Goal: Task Accomplishment & Management: Complete application form

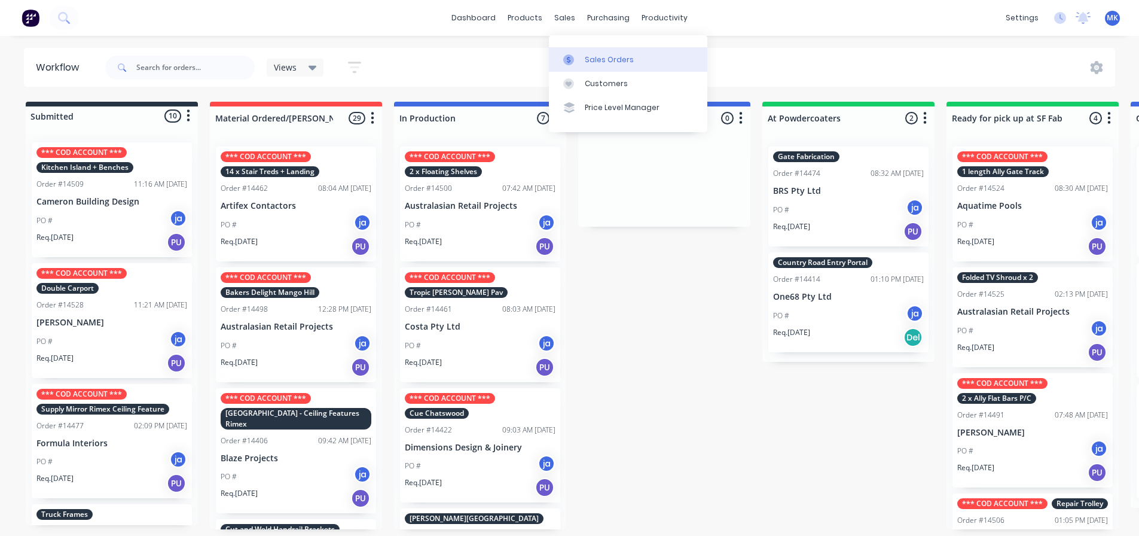
click at [564, 59] on icon at bounding box center [568, 59] width 11 height 11
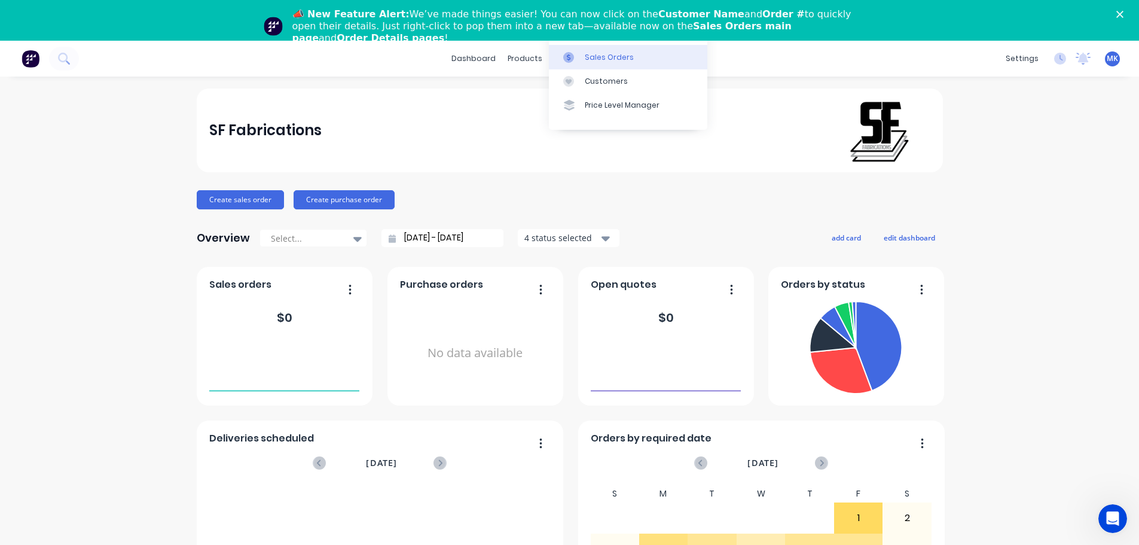
click at [559, 55] on link "Sales Orders" at bounding box center [628, 57] width 158 height 24
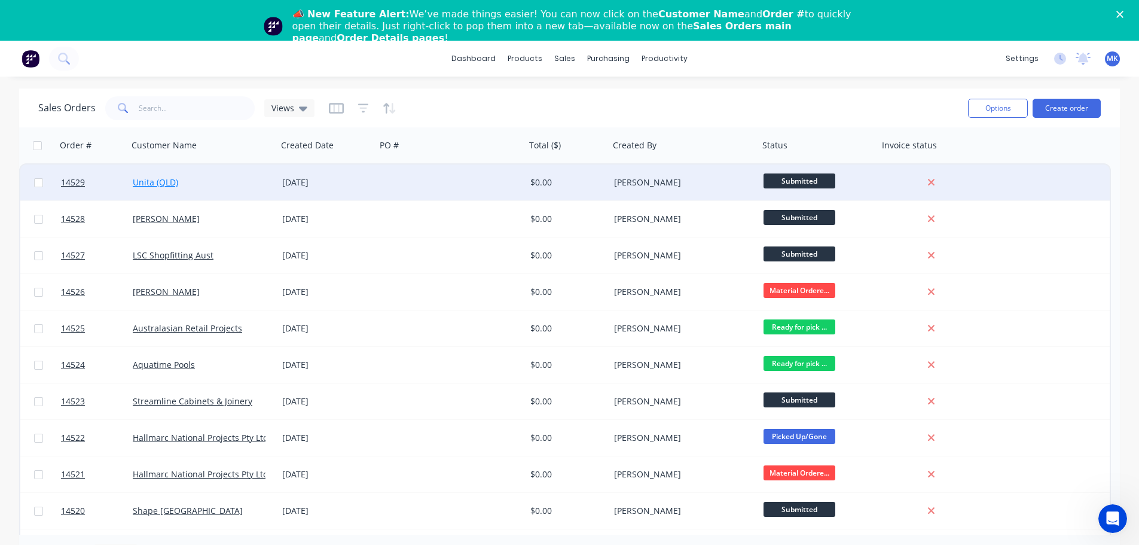
click at [161, 185] on link "Unita (QLD)" at bounding box center [155, 181] width 45 height 11
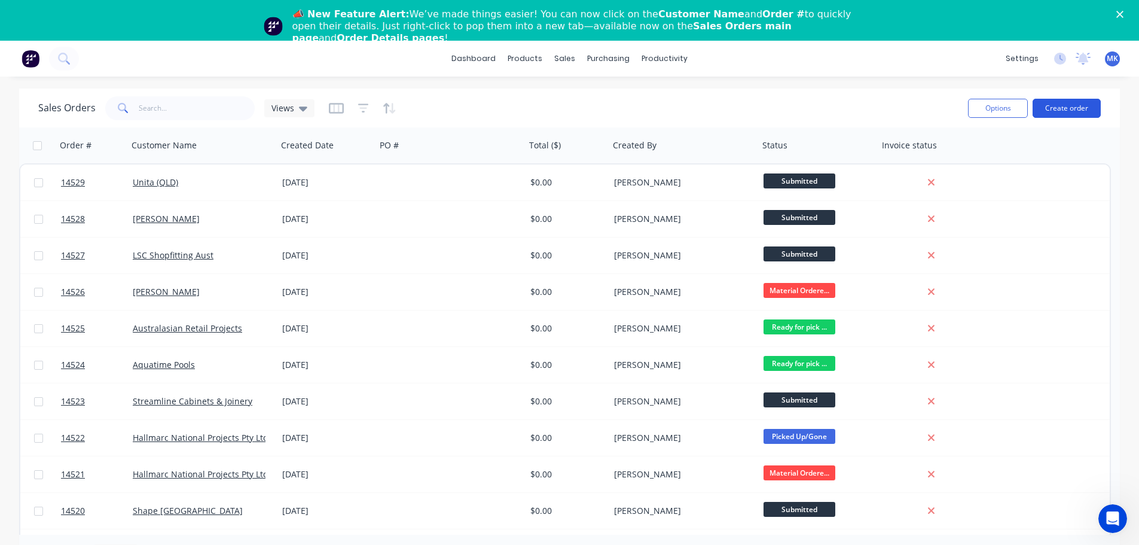
click at [1055, 109] on button "Create order" at bounding box center [1066, 108] width 68 height 19
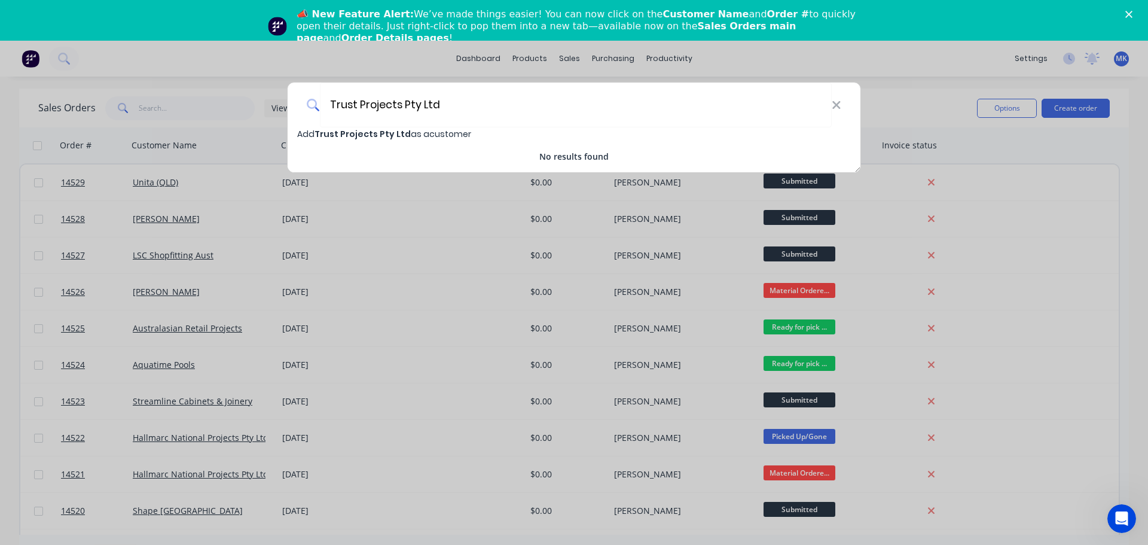
type input "Trust Projects Pty Ltd"
click at [359, 136] on span "Trust Projects Pty Ltd" at bounding box center [362, 134] width 96 height 12
select select "AU"
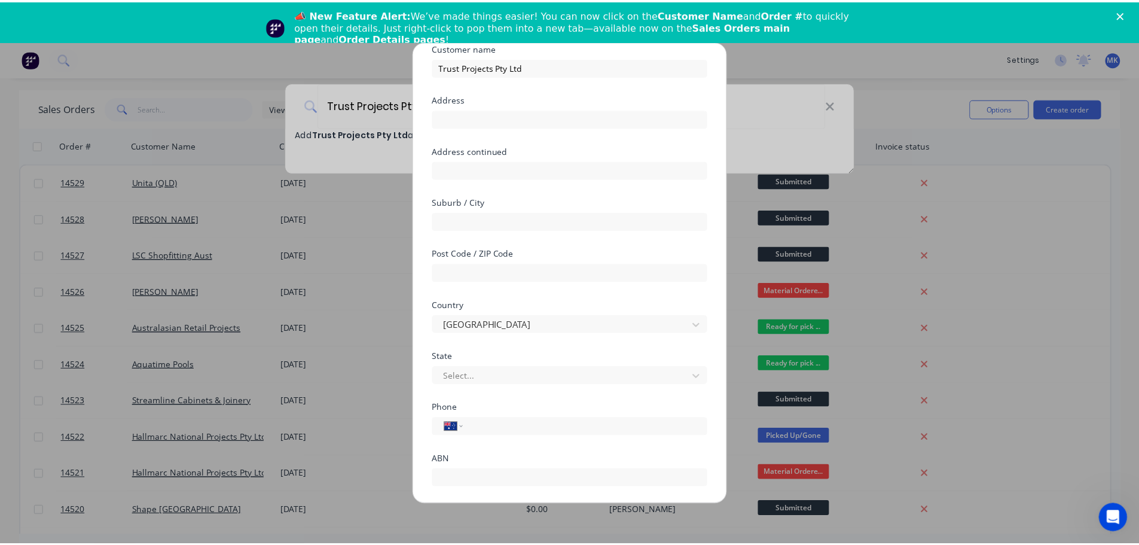
scroll to position [105, 0]
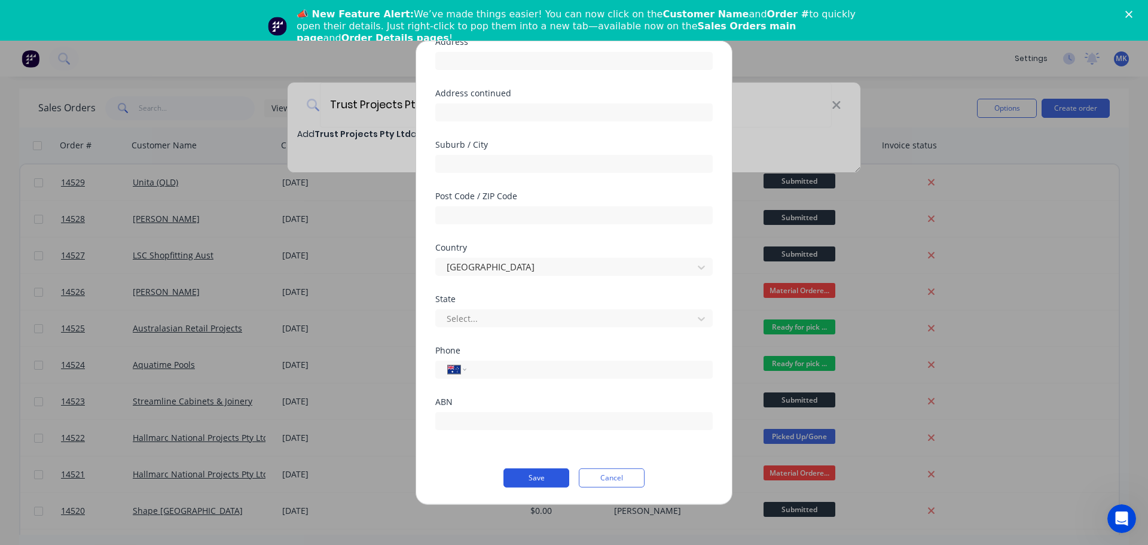
click at [514, 478] on button "Save" at bounding box center [536, 477] width 66 height 19
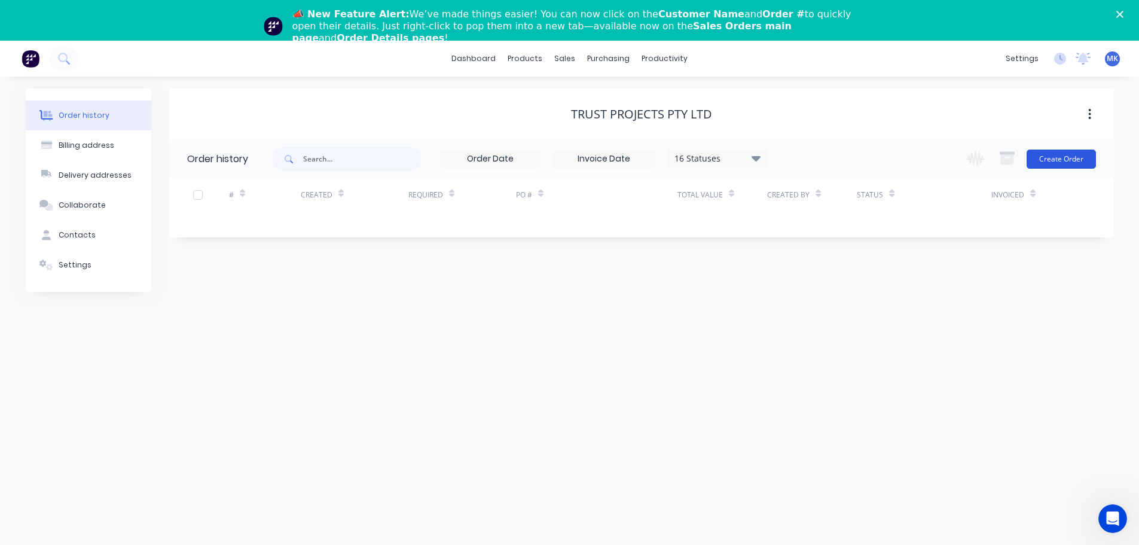
click at [1067, 167] on button "Create Order" at bounding box center [1060, 158] width 69 height 19
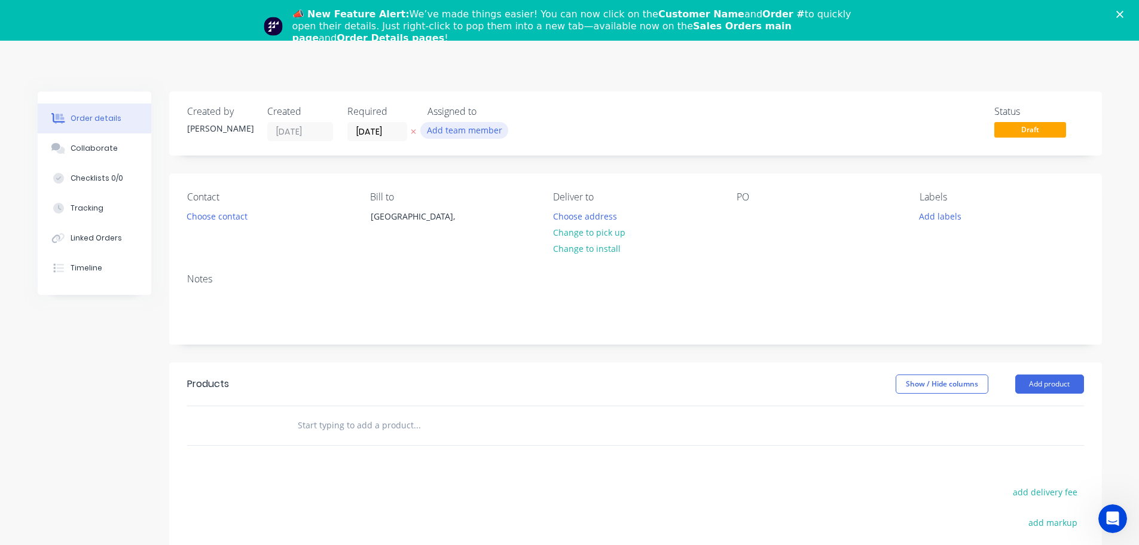
click at [491, 135] on button "Add team member" at bounding box center [464, 130] width 88 height 16
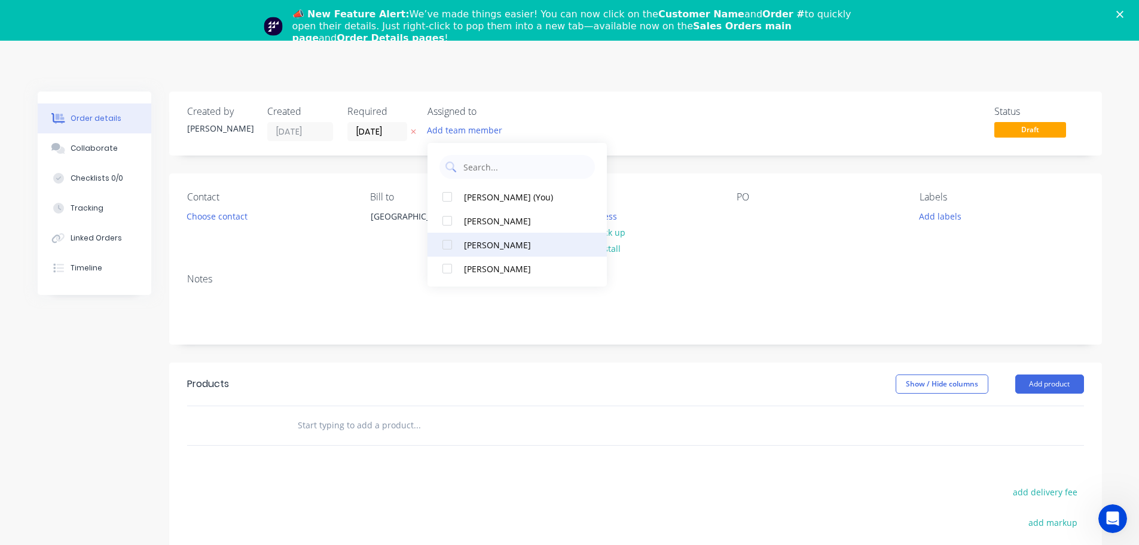
click at [514, 255] on button "[PERSON_NAME]" at bounding box center [516, 245] width 179 height 24
click at [239, 216] on div "Order details Collaborate Checklists 0/0 Tracking Linked Orders Timeline Order …" at bounding box center [570, 420] width 1088 height 659
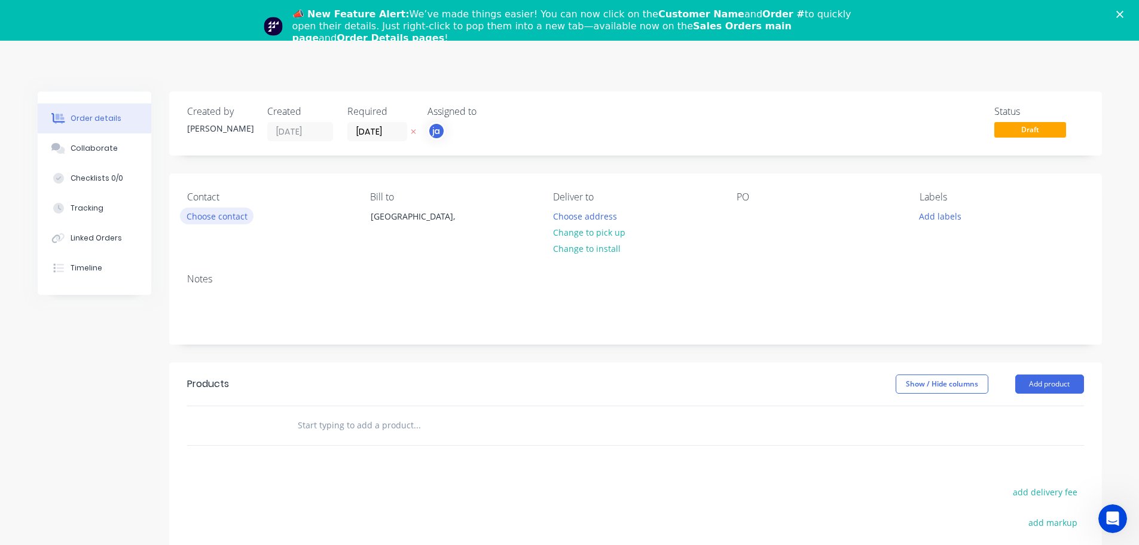
click at [240, 212] on button "Choose contact" at bounding box center [217, 215] width 74 height 16
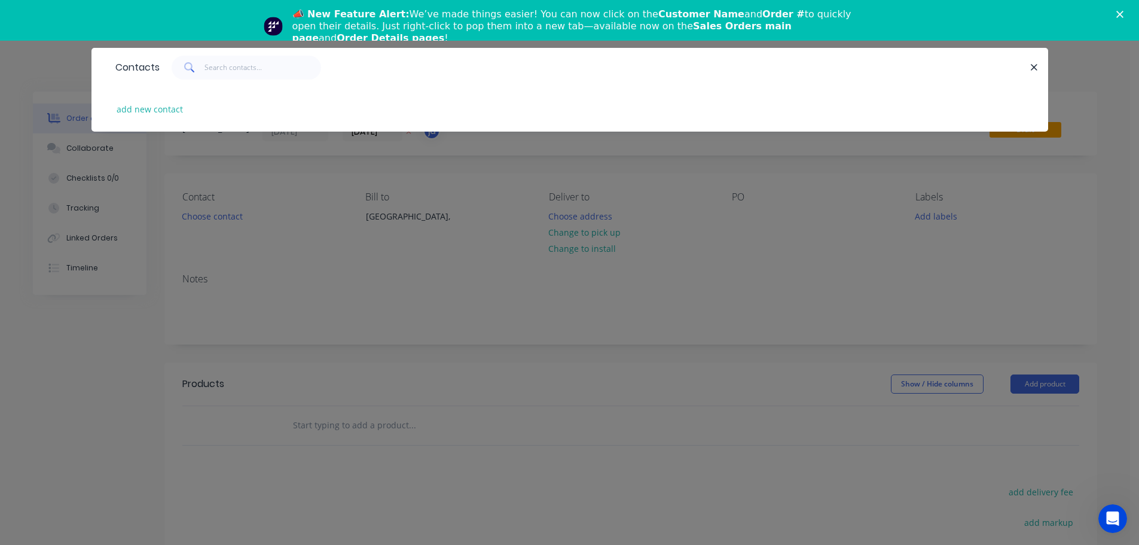
click at [463, 219] on div "Contacts add new contact" at bounding box center [569, 272] width 1139 height 545
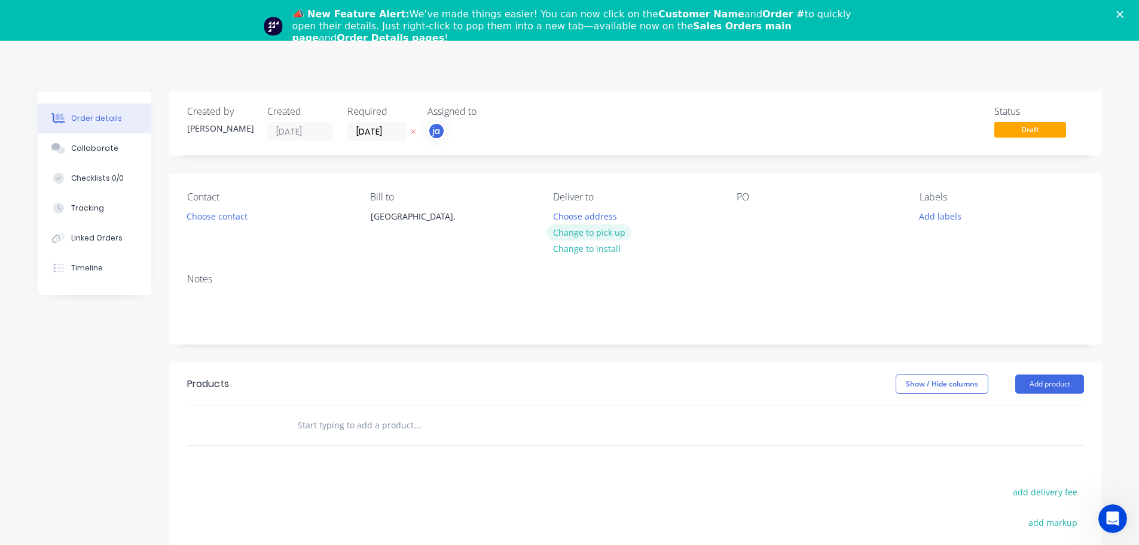
click at [579, 228] on button "Change to pick up" at bounding box center [588, 232] width 85 height 16
click at [954, 213] on button "Add labels" at bounding box center [940, 215] width 55 height 16
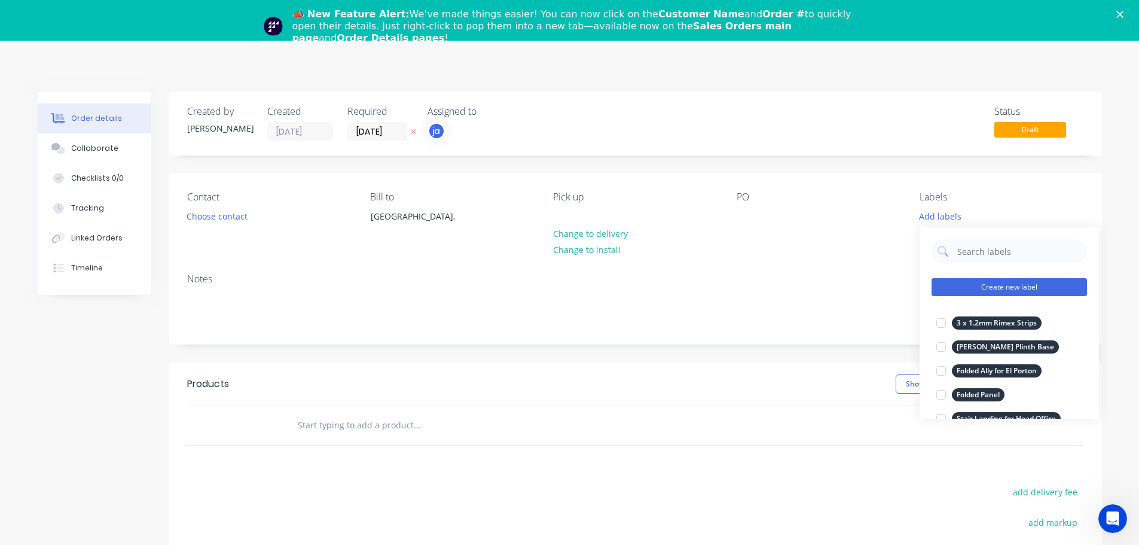
click at [997, 289] on button "Create new label" at bounding box center [1008, 287] width 155 height 18
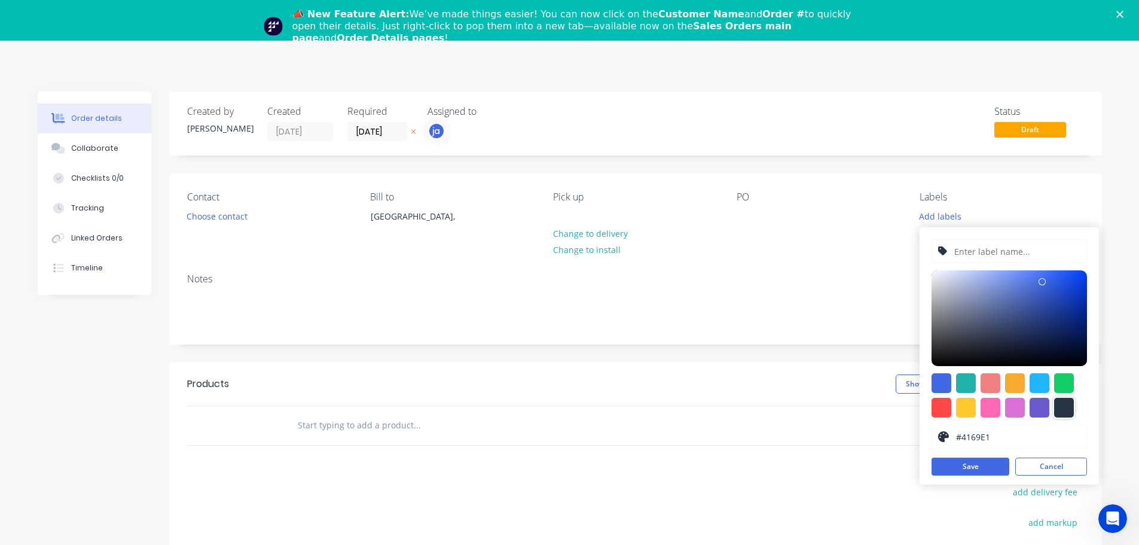
click at [1061, 401] on div at bounding box center [1064, 408] width 20 height 20
type input "#273444"
click at [1023, 256] on input "text" at bounding box center [1016, 251] width 127 height 23
paste input "Luxury Escapes - [GEOGRAPHIC_DATA]"
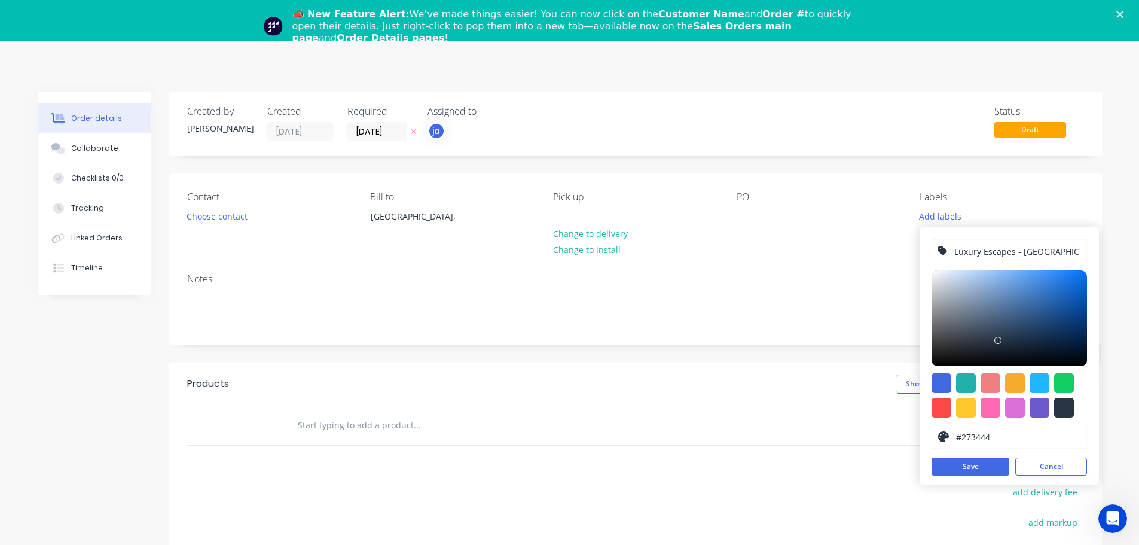
scroll to position [0, 1]
type input "Luxury Escapes - [GEOGRAPHIC_DATA]"
click at [961, 468] on button "Save" at bounding box center [970, 466] width 78 height 18
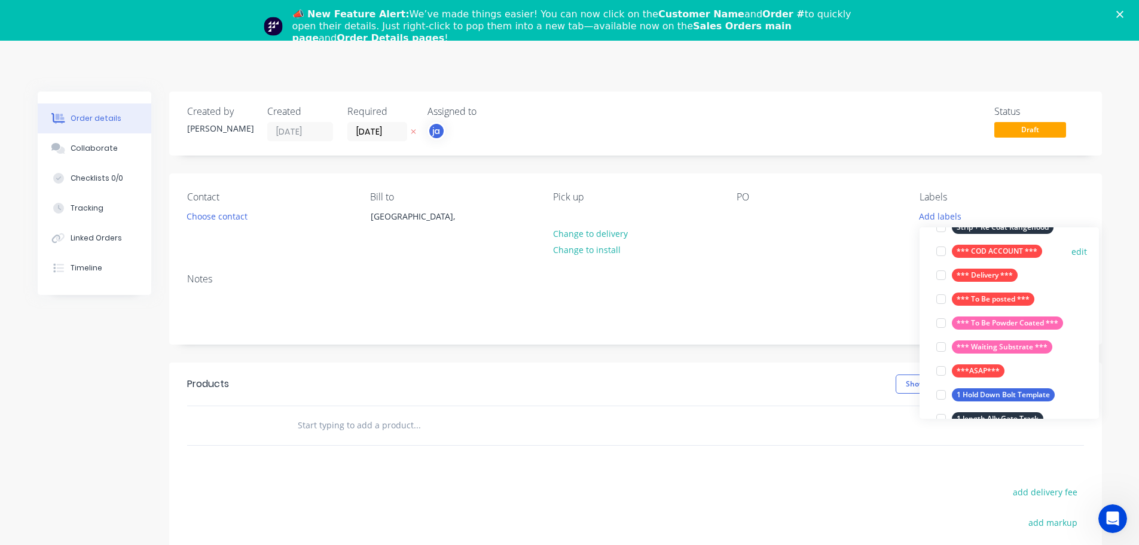
click at [994, 248] on div "*** COD ACCOUNT ***" at bounding box center [997, 251] width 90 height 13
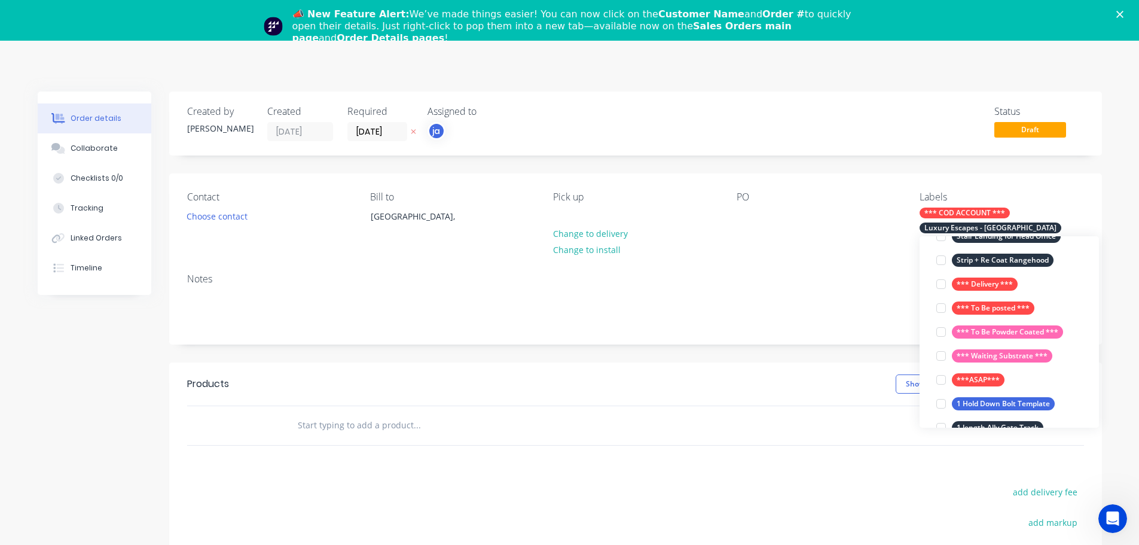
scroll to position [72, 0]
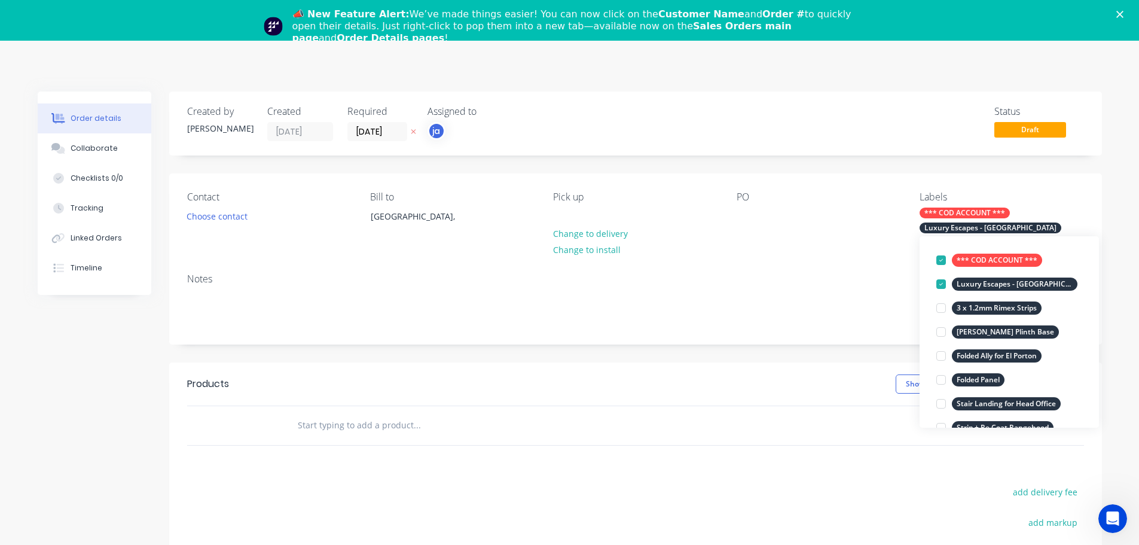
click at [347, 431] on input "text" at bounding box center [416, 425] width 239 height 24
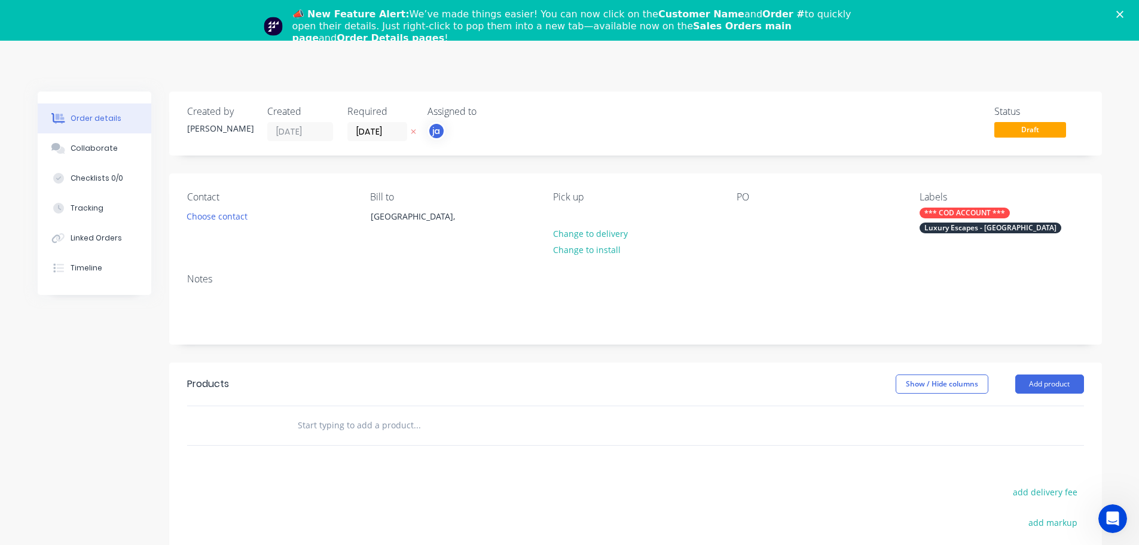
paste input "Luxury Escapes - [GEOGRAPHIC_DATA]"
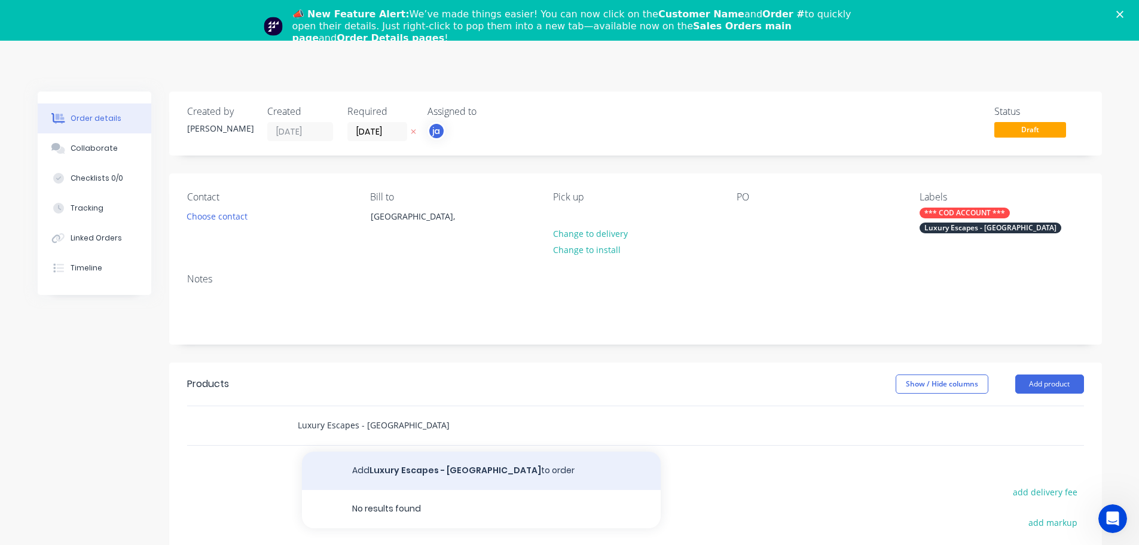
type input "Luxury Escapes - [GEOGRAPHIC_DATA]"
click at [428, 465] on button "Add Luxury Escapes - [GEOGRAPHIC_DATA] to order" at bounding box center [481, 470] width 359 height 38
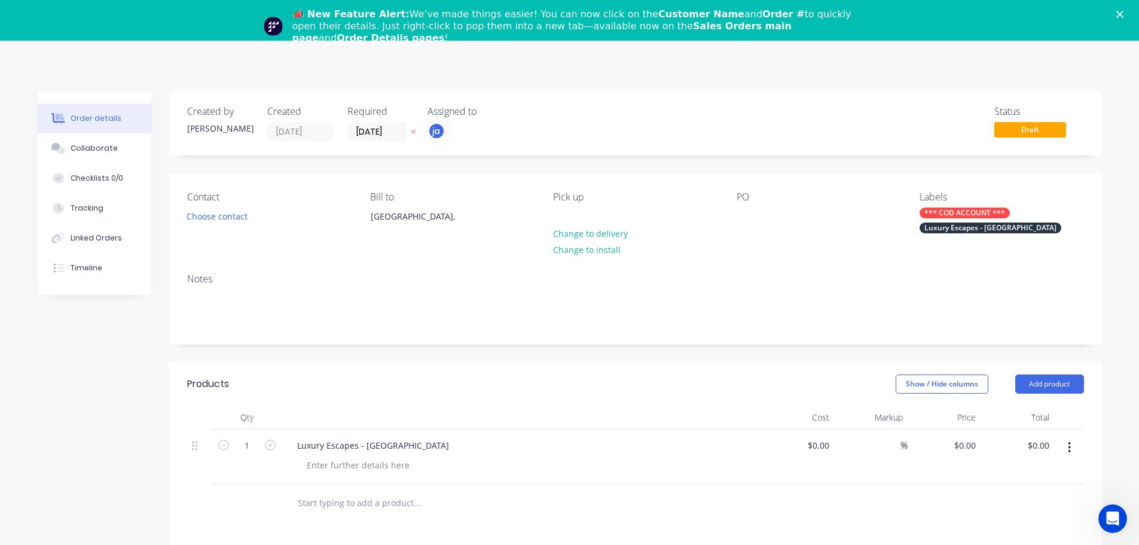
click at [1133, 10] on div "📣 New Feature Alert: We’ve made things easier! You can now click on the Custome…" at bounding box center [569, 26] width 1139 height 43
click at [1123, 17] on polygon "Close" at bounding box center [1119, 14] width 7 height 7
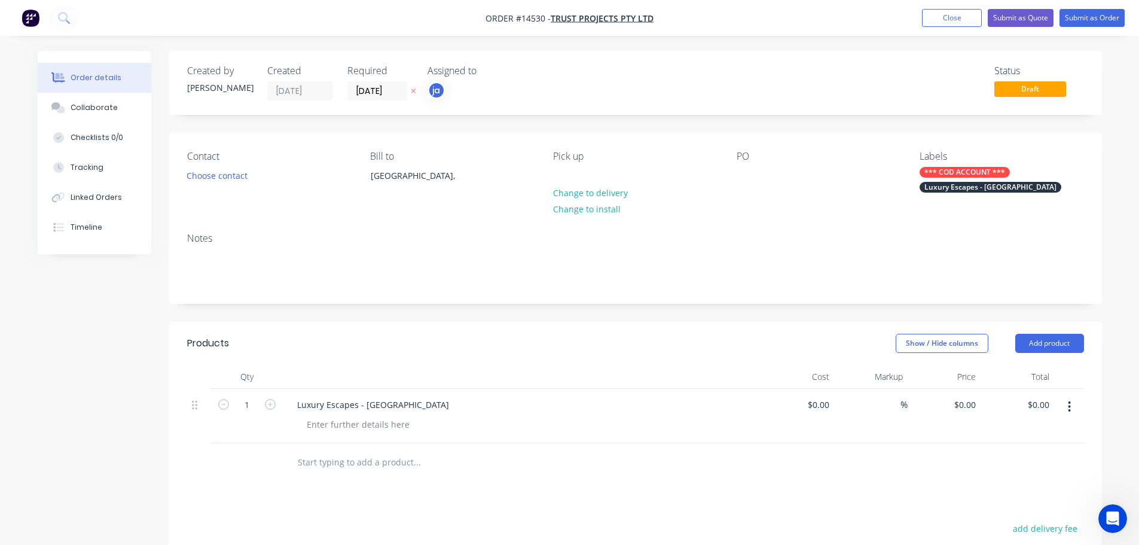
click at [1064, 88] on span "Draft" at bounding box center [1030, 88] width 72 height 15
click at [1035, 87] on span "Draft" at bounding box center [1030, 88] width 72 height 15
click at [1091, 18] on button "Submit as Order" at bounding box center [1091, 18] width 65 height 18
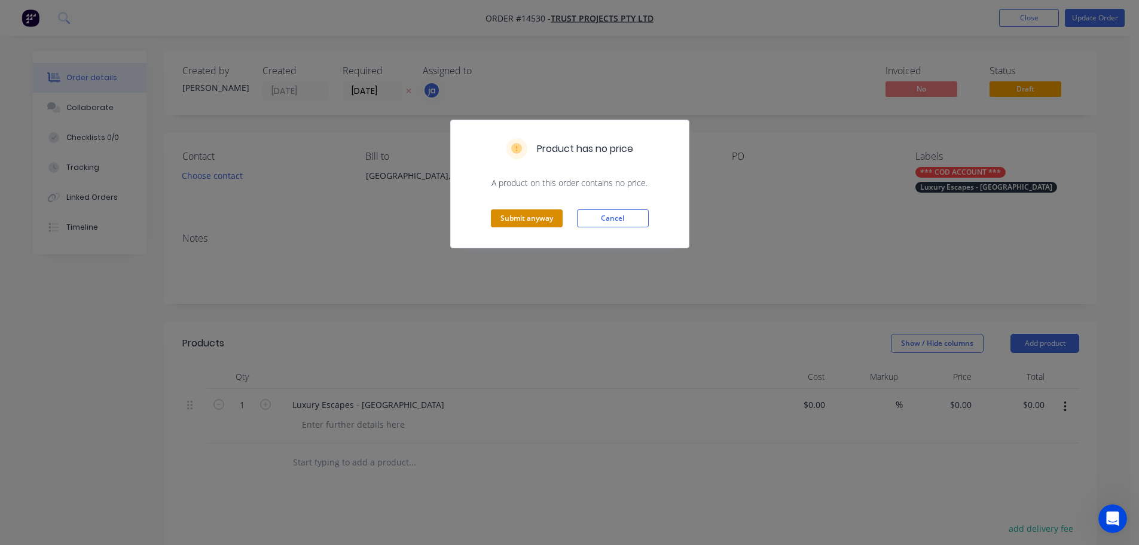
click at [518, 217] on button "Submit anyway" at bounding box center [527, 218] width 72 height 18
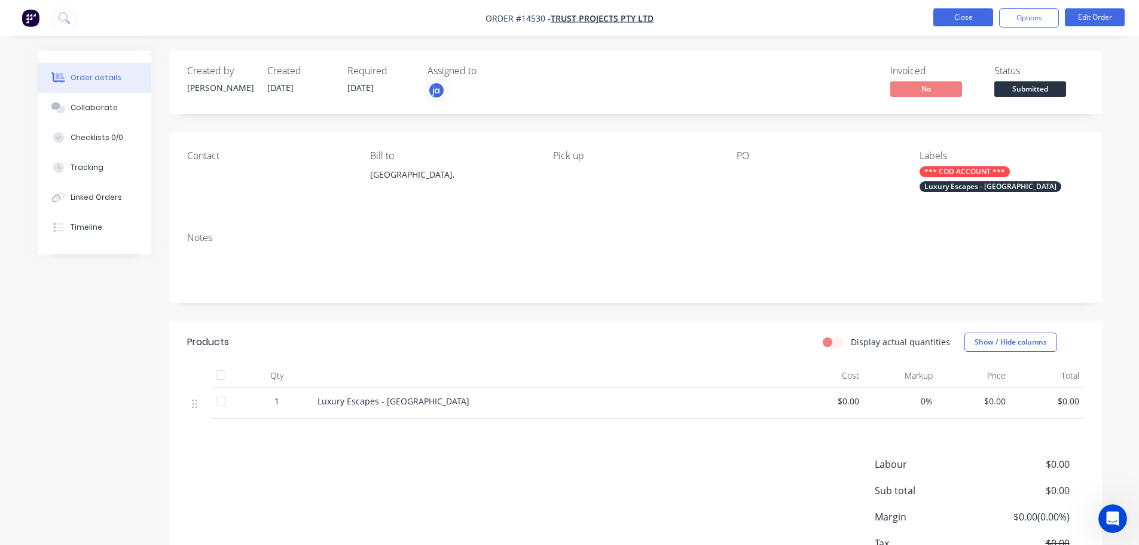
click at [962, 16] on button "Close" at bounding box center [963, 17] width 60 height 18
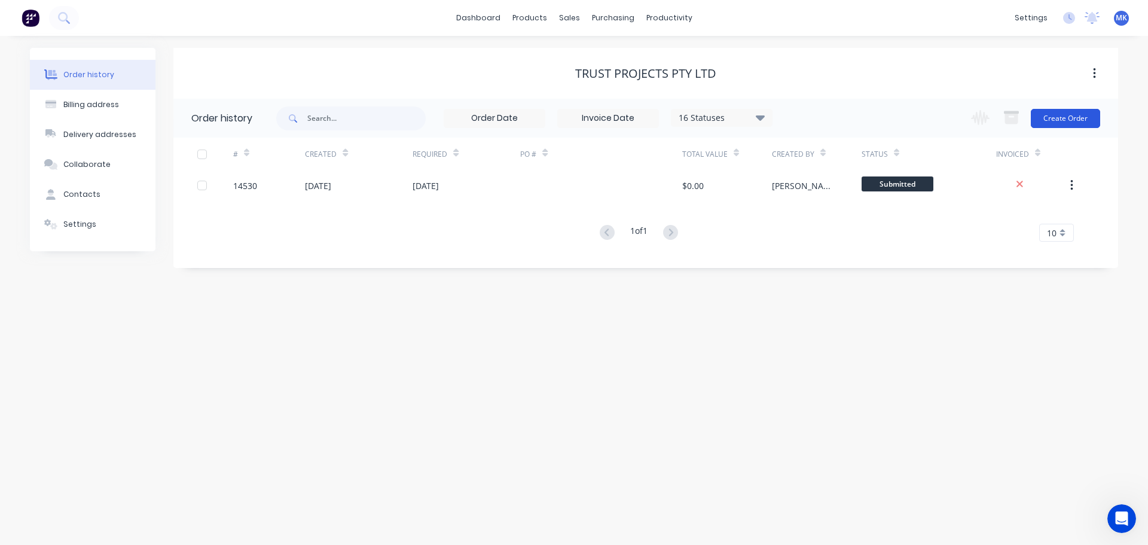
click at [1057, 120] on button "Create Order" at bounding box center [1065, 118] width 69 height 19
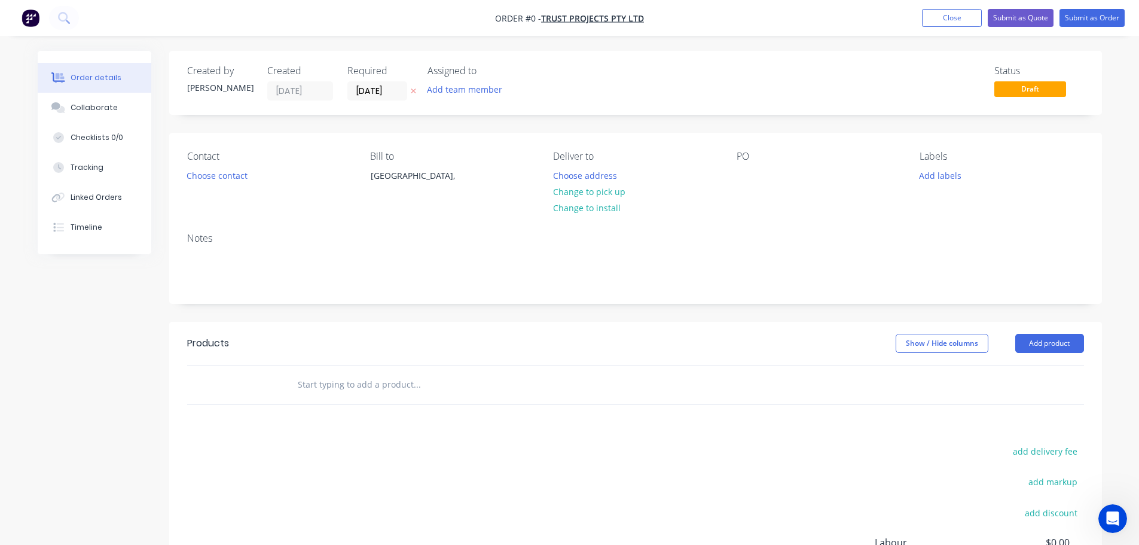
drag, startPoint x: 949, startPoint y: 14, endPoint x: 878, endPoint y: 16, distance: 71.2
click at [948, 14] on button "Close" at bounding box center [952, 18] width 60 height 18
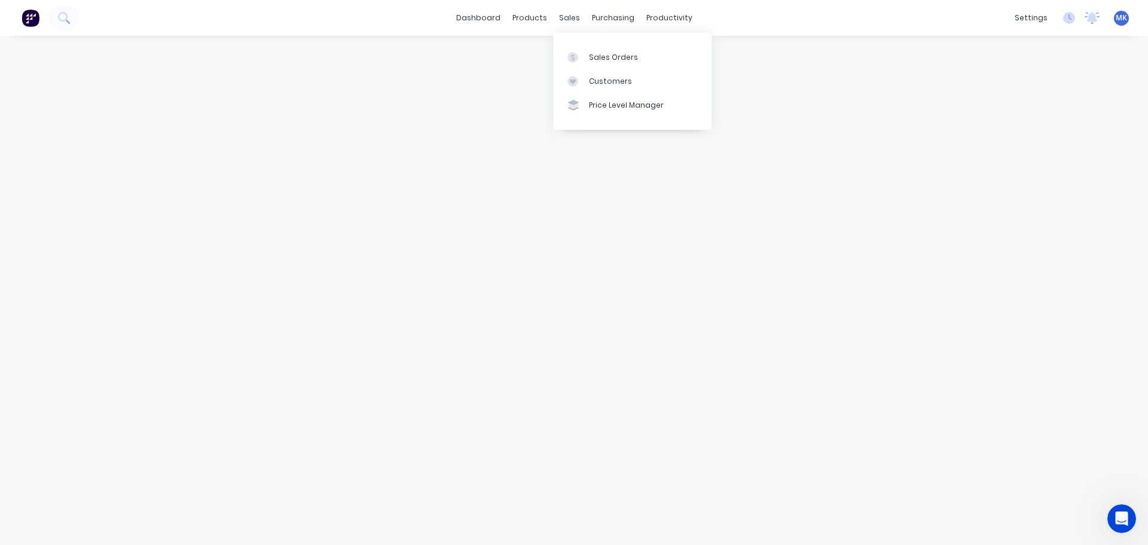
click at [566, 20] on div "sales" at bounding box center [569, 18] width 33 height 18
click at [579, 59] on div at bounding box center [576, 57] width 18 height 11
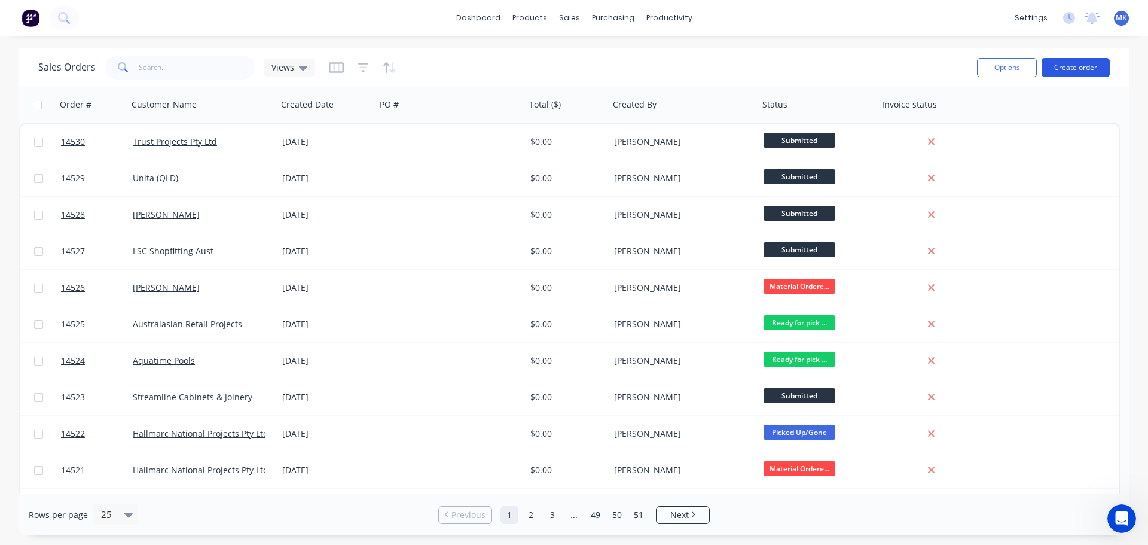
click at [1086, 72] on button "Create order" at bounding box center [1075, 67] width 68 height 19
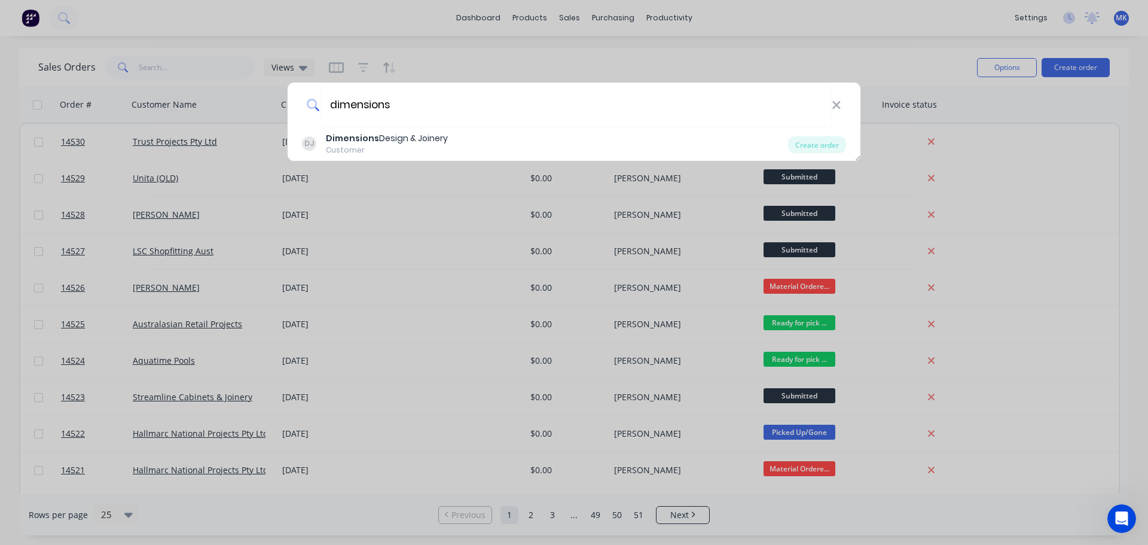
type input "dimensions"
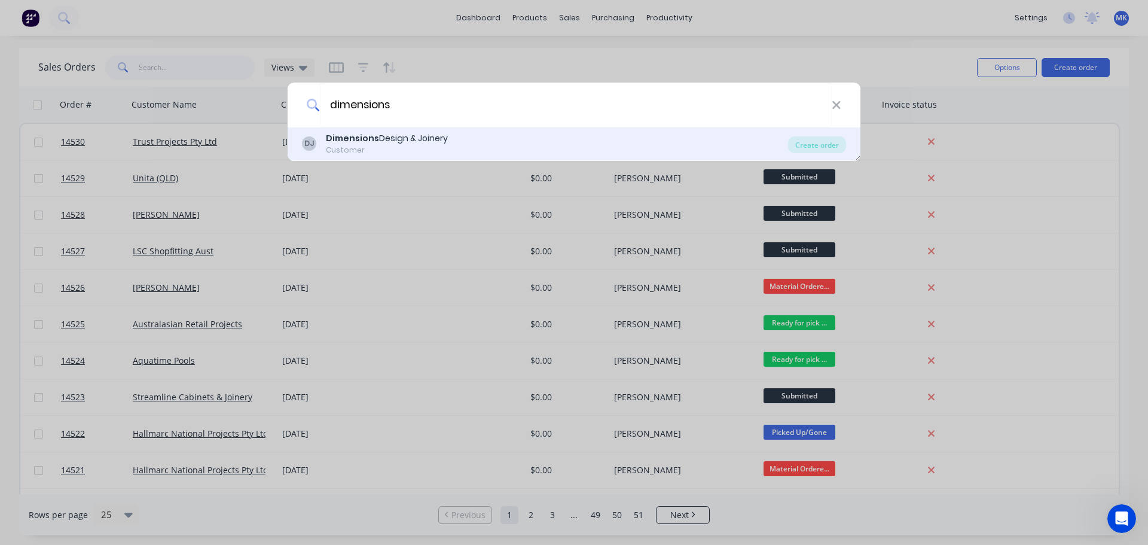
click at [400, 132] on div "Dimensions Design & Joinery" at bounding box center [387, 138] width 122 height 13
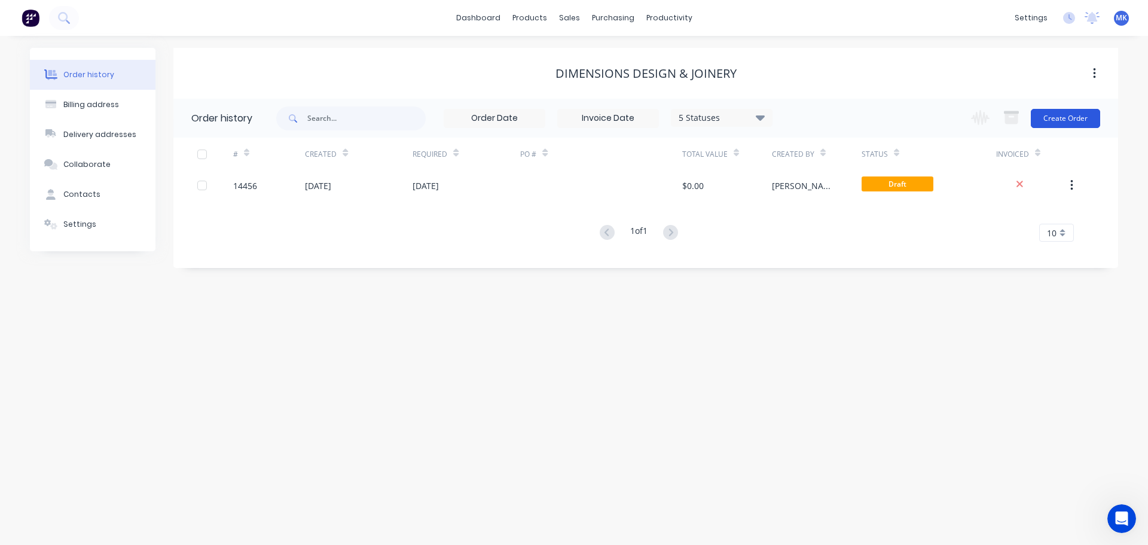
click at [1071, 111] on button "Create Order" at bounding box center [1065, 118] width 69 height 19
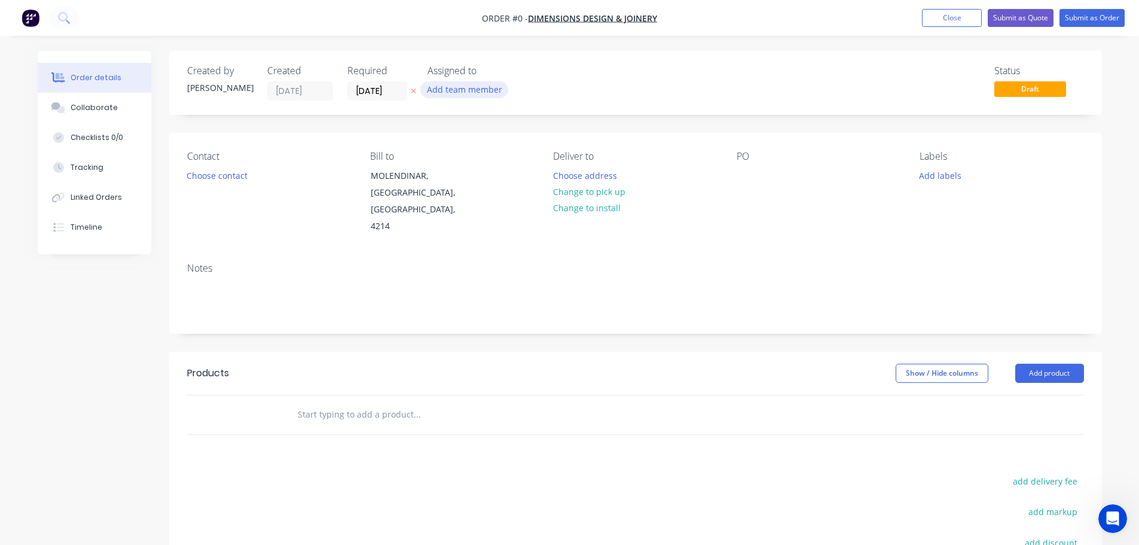
click at [441, 89] on button "Add team member" at bounding box center [464, 89] width 88 height 16
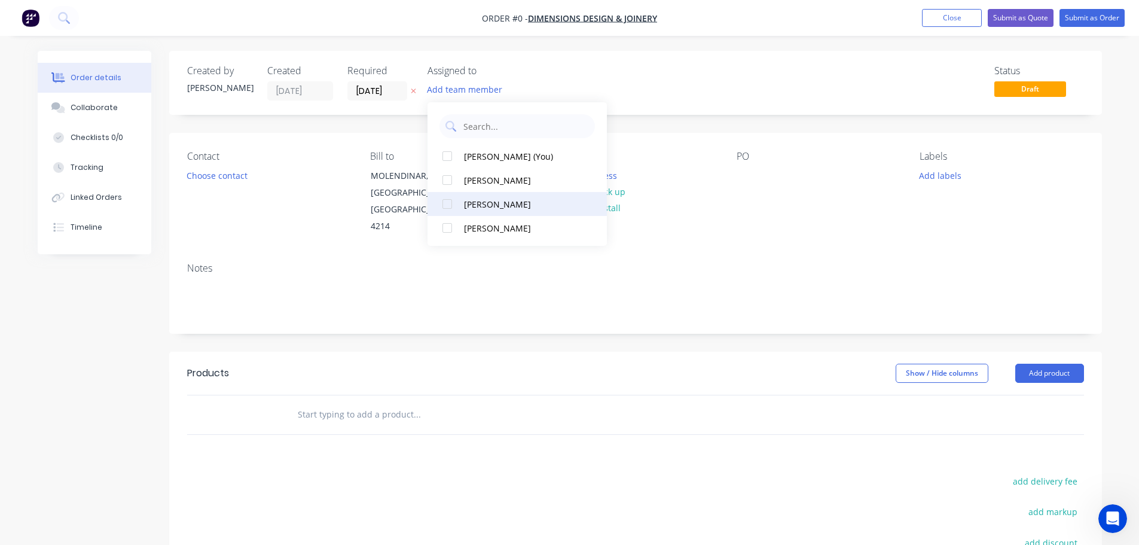
click at [487, 196] on button "[PERSON_NAME]" at bounding box center [516, 204] width 179 height 24
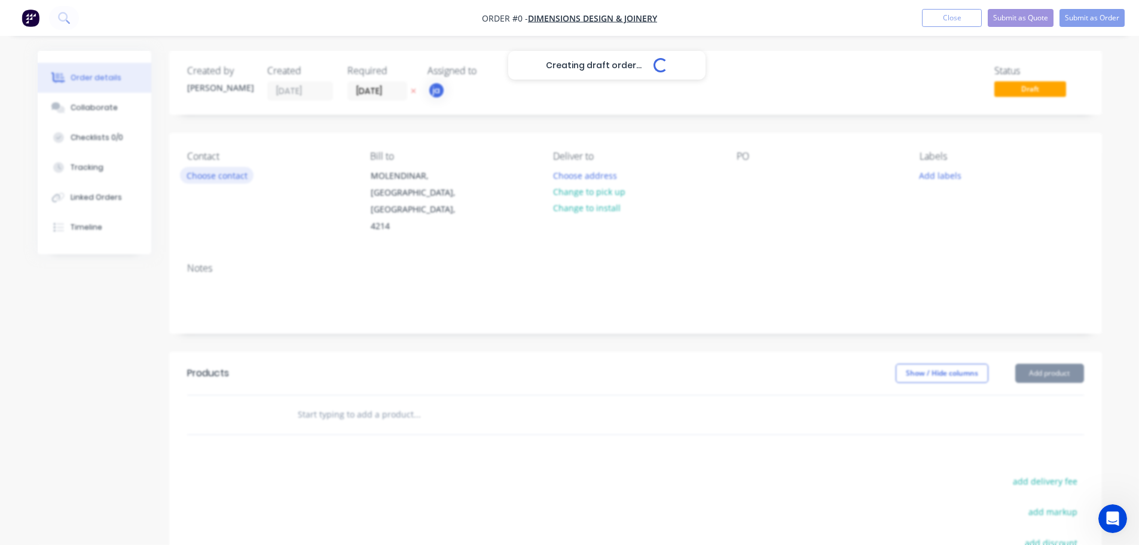
click at [211, 170] on div "Creating draft order... Loading... Order details Collaborate Checklists 0/0 Tra…" at bounding box center [570, 395] width 1088 height 689
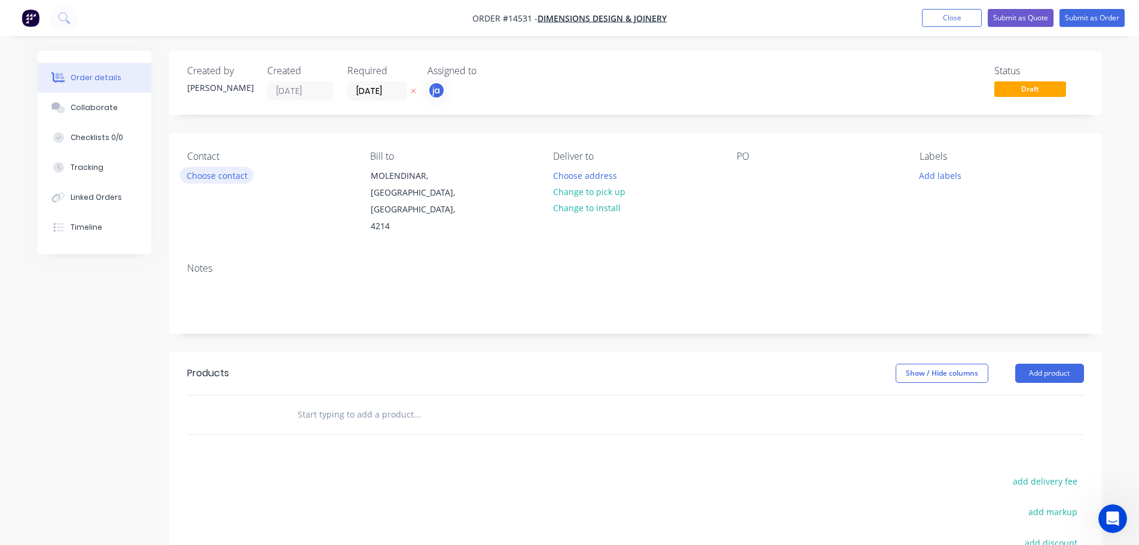
click at [216, 175] on button "Choose contact" at bounding box center [217, 175] width 74 height 16
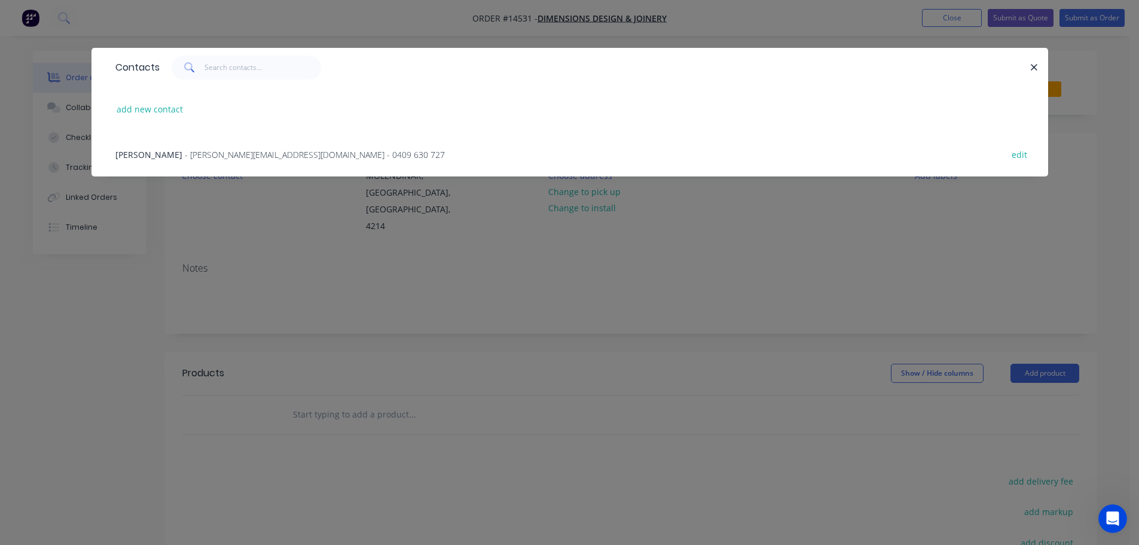
click at [206, 156] on span "- [PERSON_NAME][EMAIL_ADDRESS][DOMAIN_NAME] - 0409 630 727" at bounding box center [315, 154] width 260 height 11
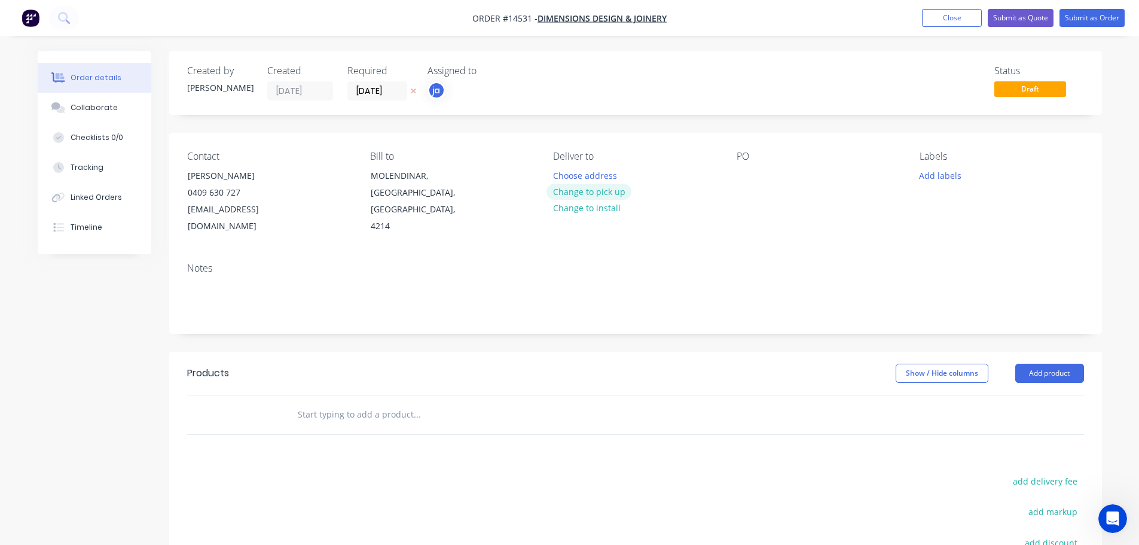
click at [576, 190] on button "Change to pick up" at bounding box center [588, 192] width 85 height 16
click at [931, 179] on button "Add labels" at bounding box center [940, 175] width 55 height 16
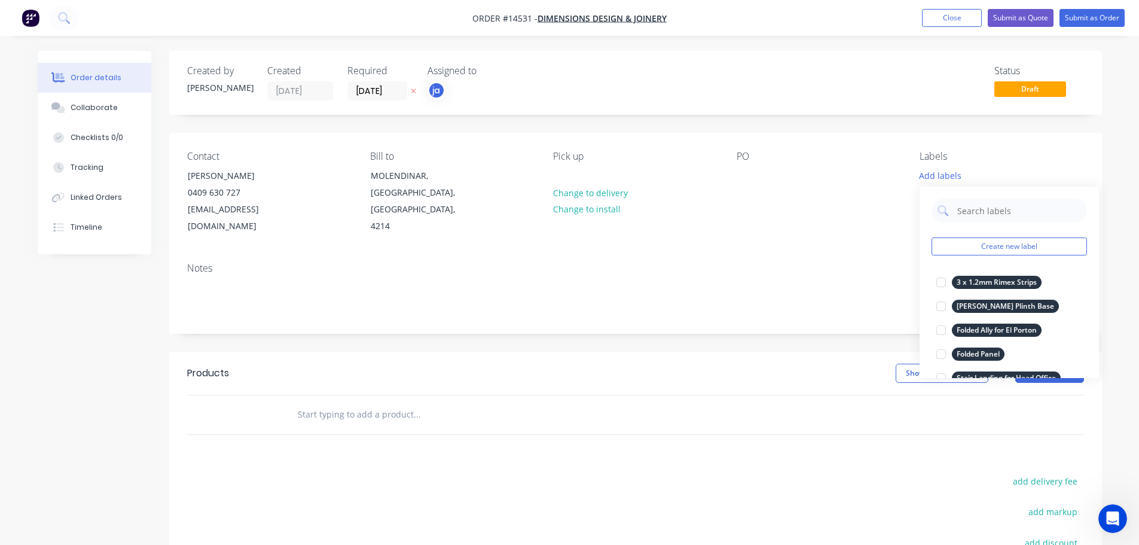
click at [1007, 259] on div "Create new label 3 x 1.2mm Rimex Strips edit [PERSON_NAME] Plinth Base edit Fol…" at bounding box center [1008, 282] width 179 height 191
click at [1006, 248] on button "Create new label" at bounding box center [1008, 246] width 155 height 18
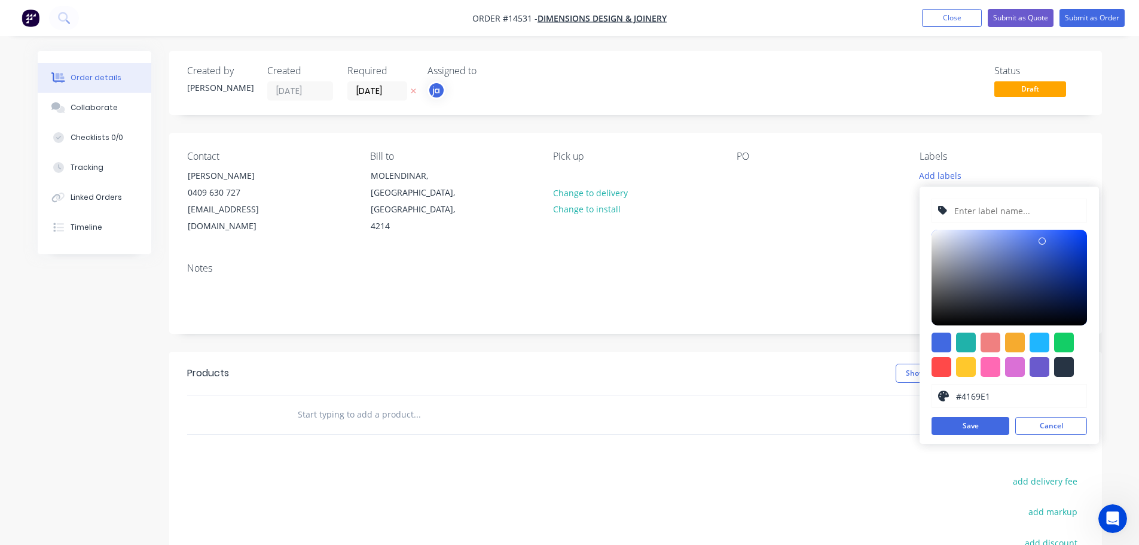
click at [1060, 355] on div at bounding box center [1008, 354] width 155 height 44
click at [1059, 360] on div at bounding box center [1064, 367] width 20 height 20
type input "#273444"
click at [980, 215] on input "text" at bounding box center [1016, 210] width 127 height 23
paste input "US Mt [PERSON_NAME] - POS Top + Credenza Top"
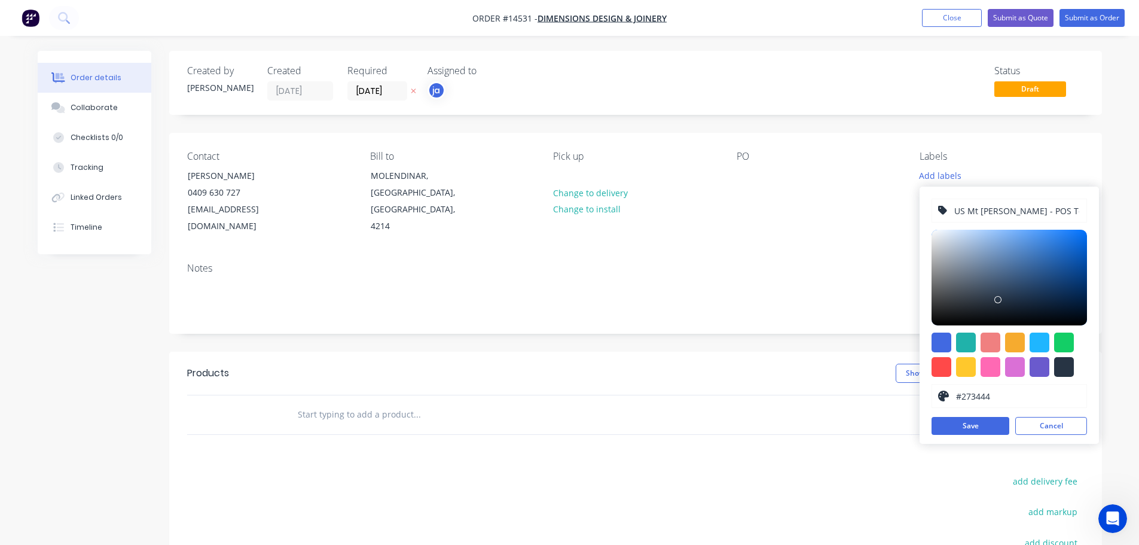
scroll to position [0, 31]
type input "US Mt [PERSON_NAME] - POS Top + Credenza Top"
click at [975, 423] on button "Save" at bounding box center [970, 426] width 78 height 18
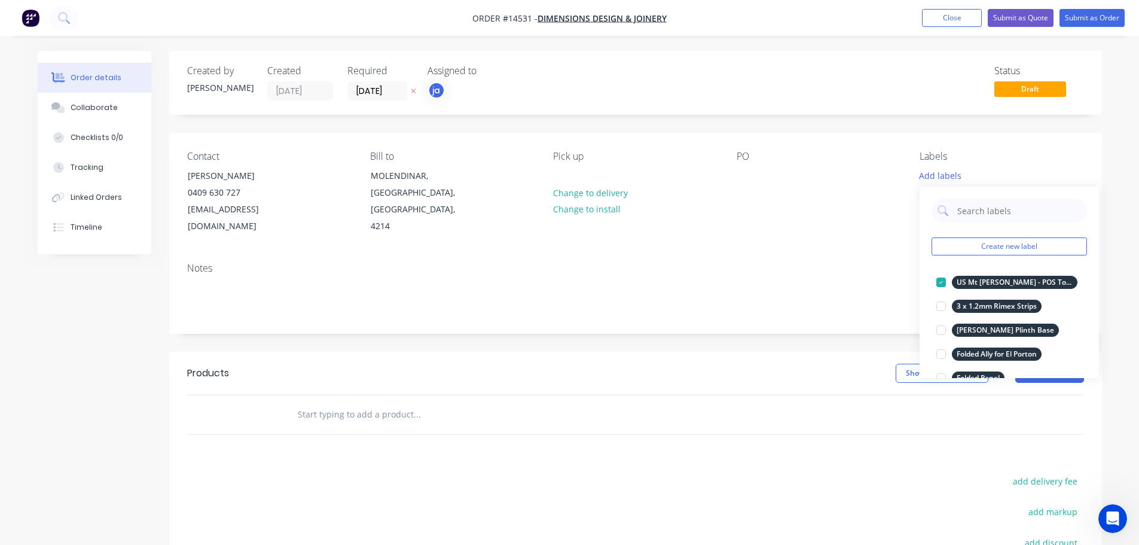
drag, startPoint x: 410, startPoint y: 395, endPoint x: 389, endPoint y: 400, distance: 20.9
click at [410, 402] on input "text" at bounding box center [416, 414] width 239 height 24
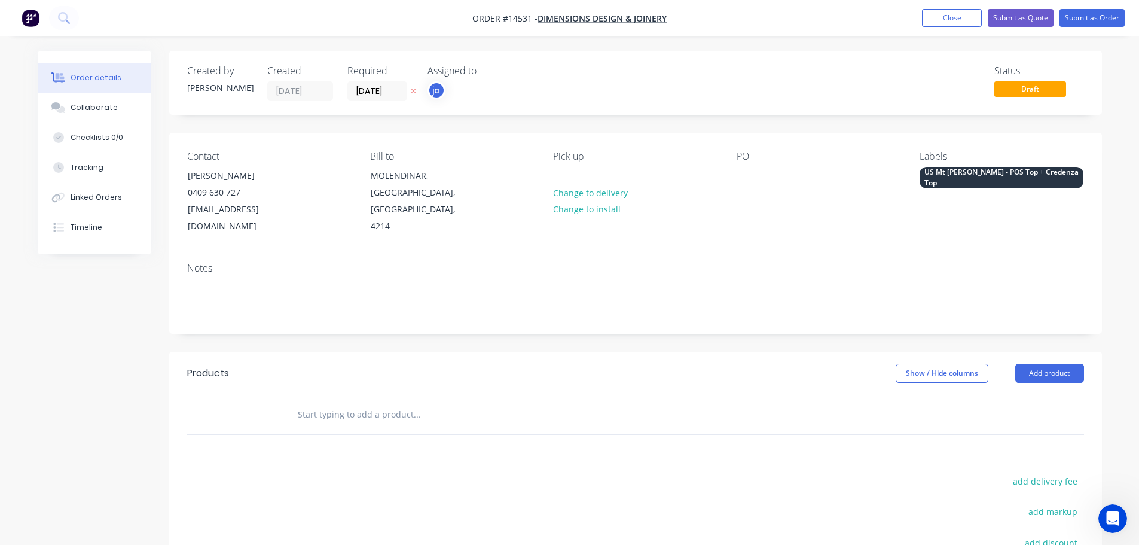
click at [378, 402] on input "text" at bounding box center [416, 414] width 239 height 24
paste input "US Mt [PERSON_NAME] - POS Top + Credenza Top"
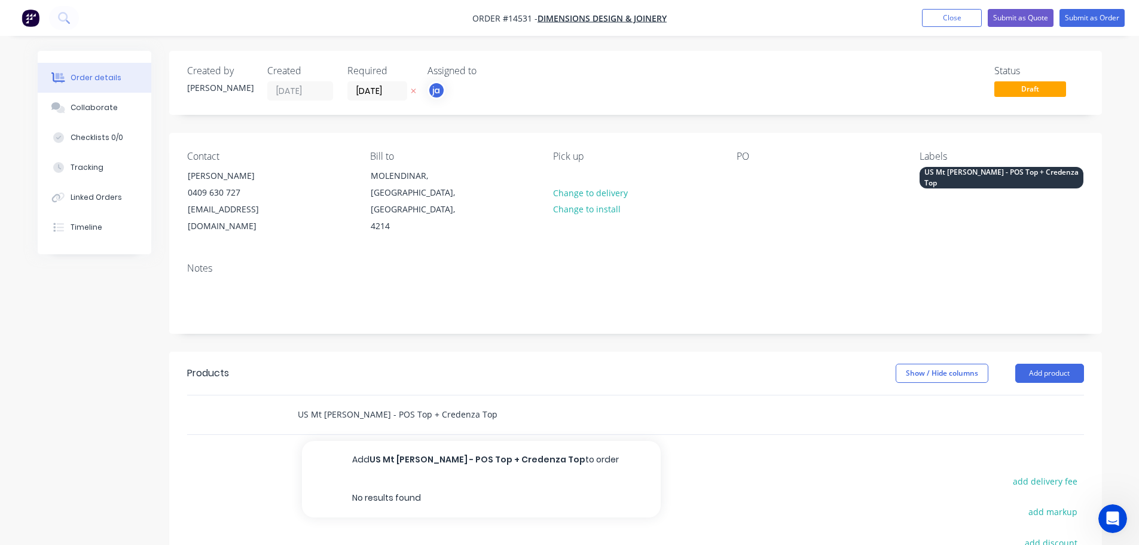
type input "US Mt [PERSON_NAME] - POS Top + Credenza Top"
click at [430, 441] on button "Add US Mt [PERSON_NAME] - POS Top + Credenza Top to order" at bounding box center [481, 460] width 359 height 38
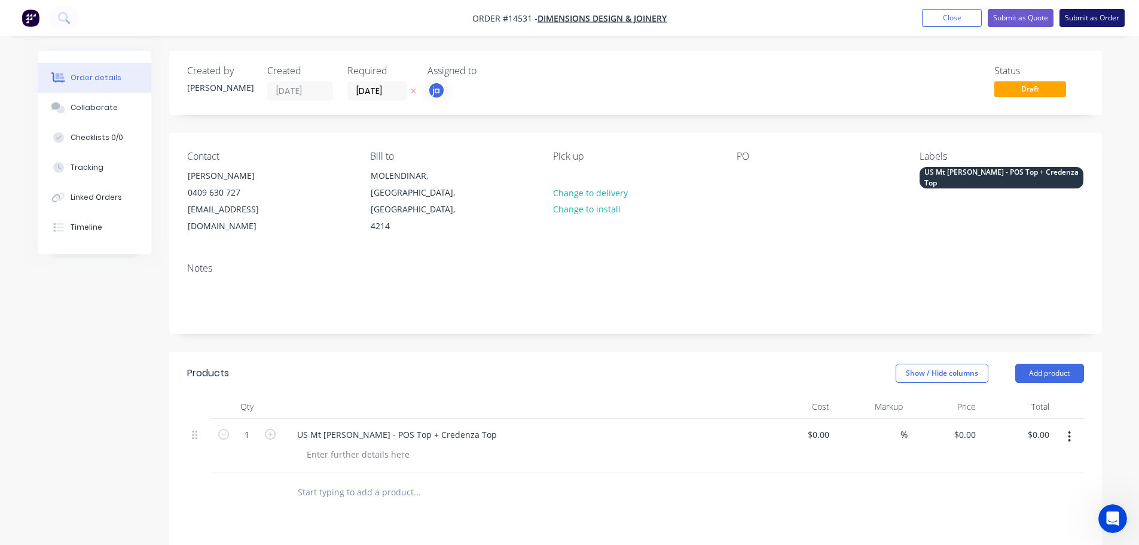
click at [1104, 16] on button "Submit as Order" at bounding box center [1091, 18] width 65 height 18
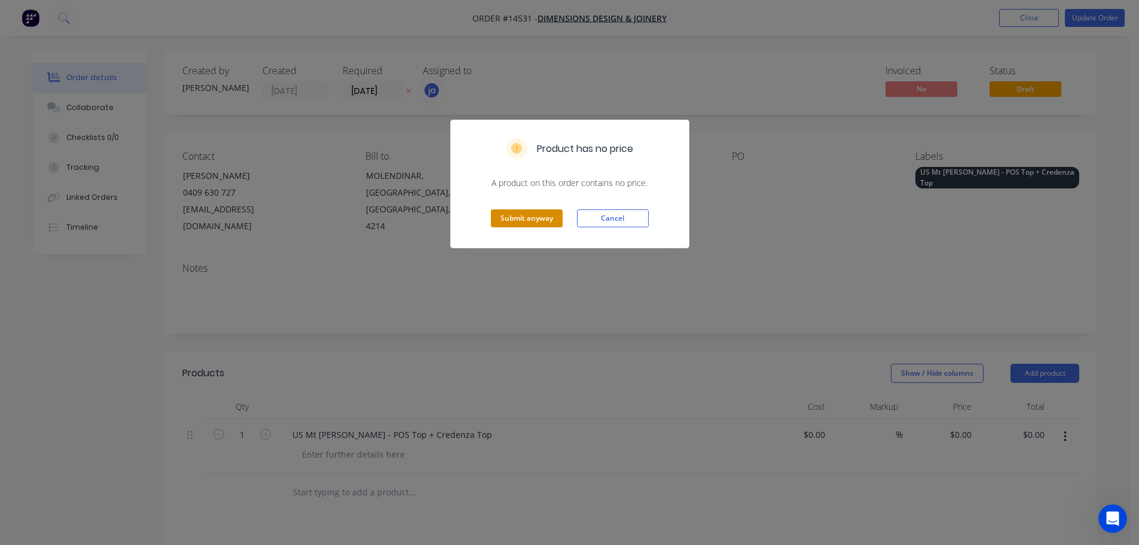
click at [537, 221] on button "Submit anyway" at bounding box center [527, 218] width 72 height 18
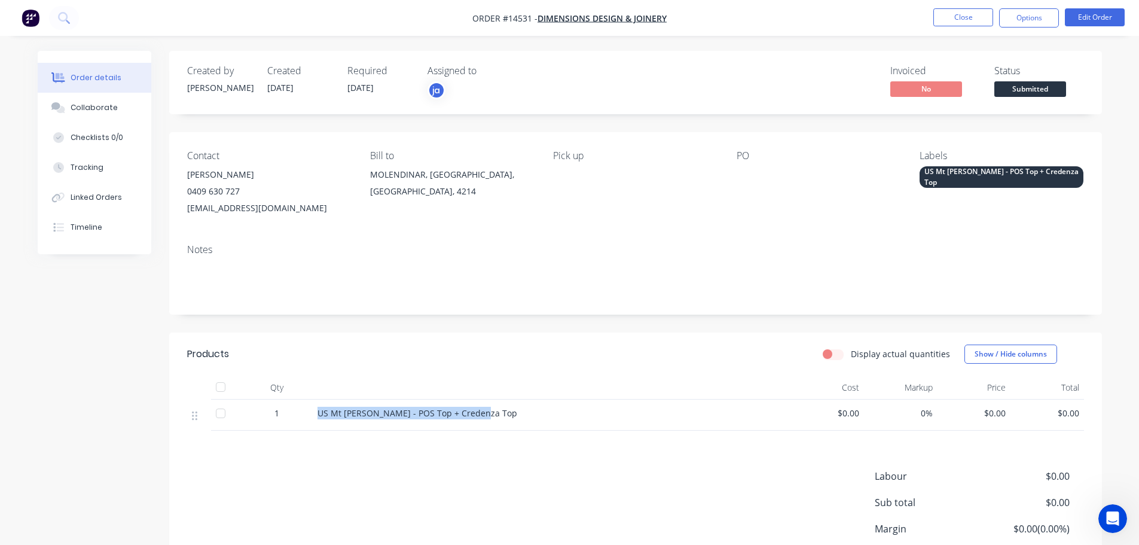
drag, startPoint x: 319, startPoint y: 417, endPoint x: 533, endPoint y: 399, distance: 214.2
click at [531, 399] on div "US Mt [PERSON_NAME] - POS Top + Credenza Top" at bounding box center [552, 414] width 478 height 31
click at [528, 326] on div "Created by [PERSON_NAME] Created [DATE] Required [DATE] Assigned to ja Invoiced…" at bounding box center [635, 338] width 933 height 575
click at [941, 14] on button "Close" at bounding box center [963, 17] width 60 height 18
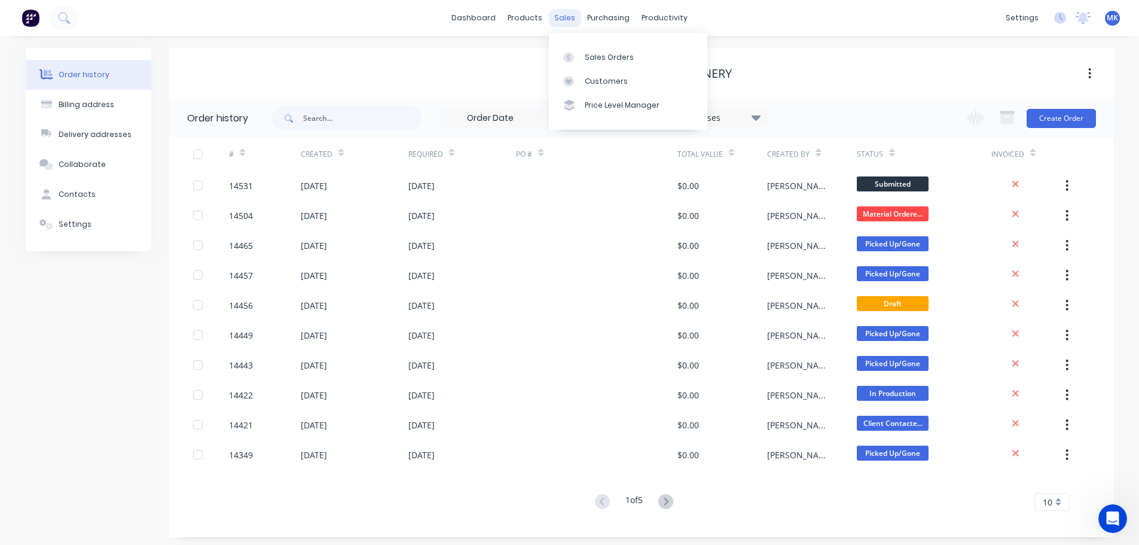
click at [563, 24] on div "sales" at bounding box center [564, 18] width 33 height 18
click at [578, 53] on div at bounding box center [572, 57] width 18 height 11
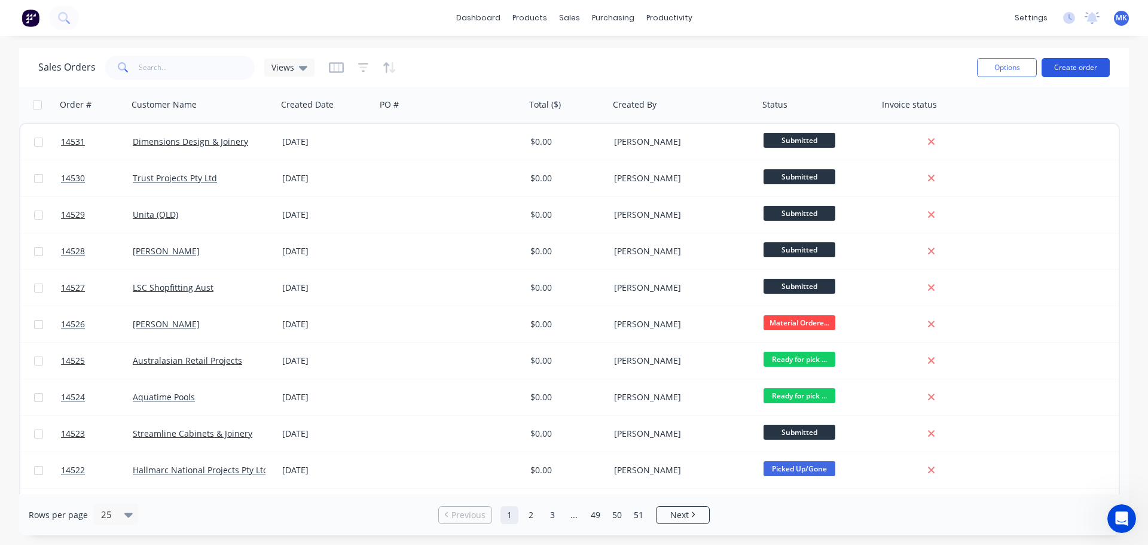
click at [1069, 71] on button "Create order" at bounding box center [1075, 67] width 68 height 19
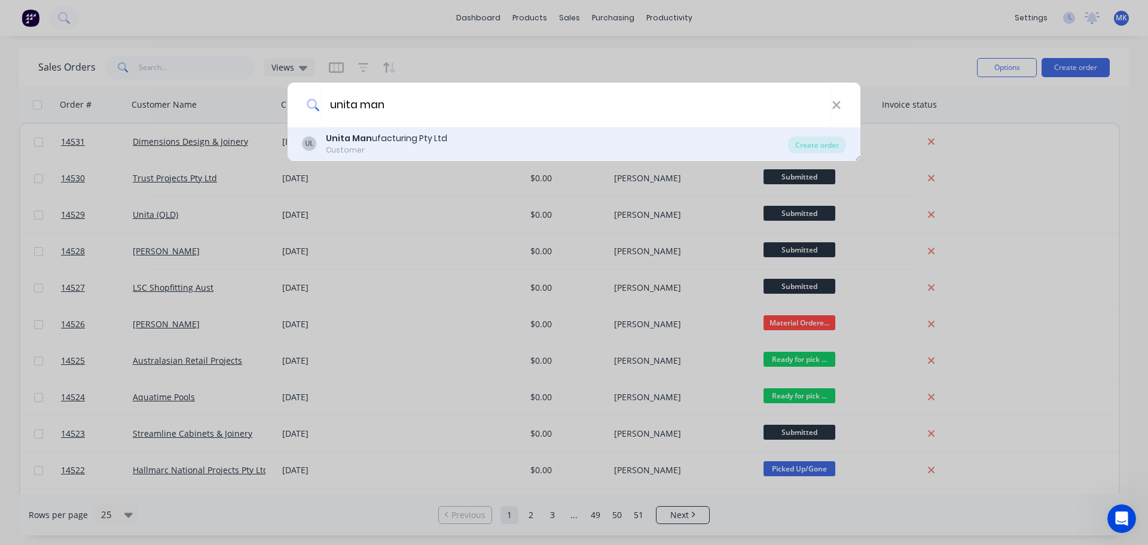
type input "unita man"
click at [396, 130] on div "UL Unita Man ufacturing Pty Ltd Customer Create order" at bounding box center [574, 143] width 573 height 33
click at [718, 132] on div "UL Unita Man ufacturing Pty Ltd Customer" at bounding box center [545, 143] width 486 height 23
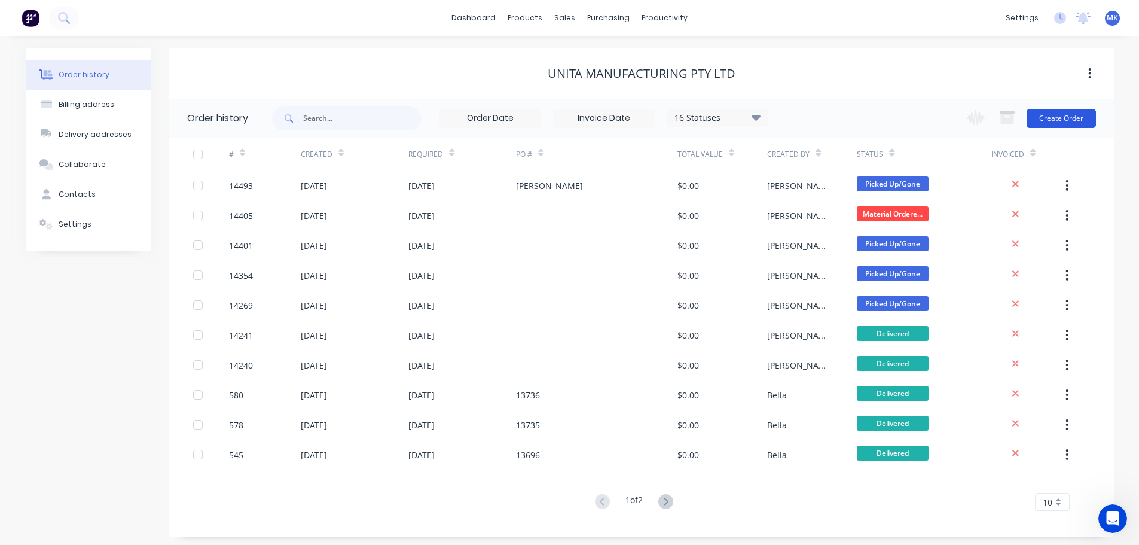
click at [1068, 119] on button "Create Order" at bounding box center [1060, 118] width 69 height 19
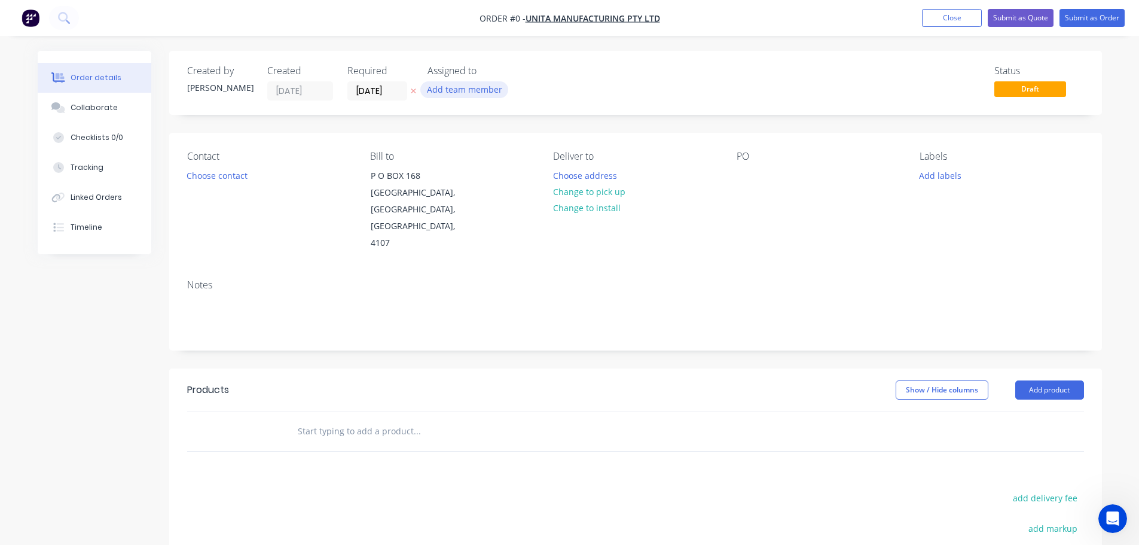
click at [478, 89] on button "Add team member" at bounding box center [464, 89] width 88 height 16
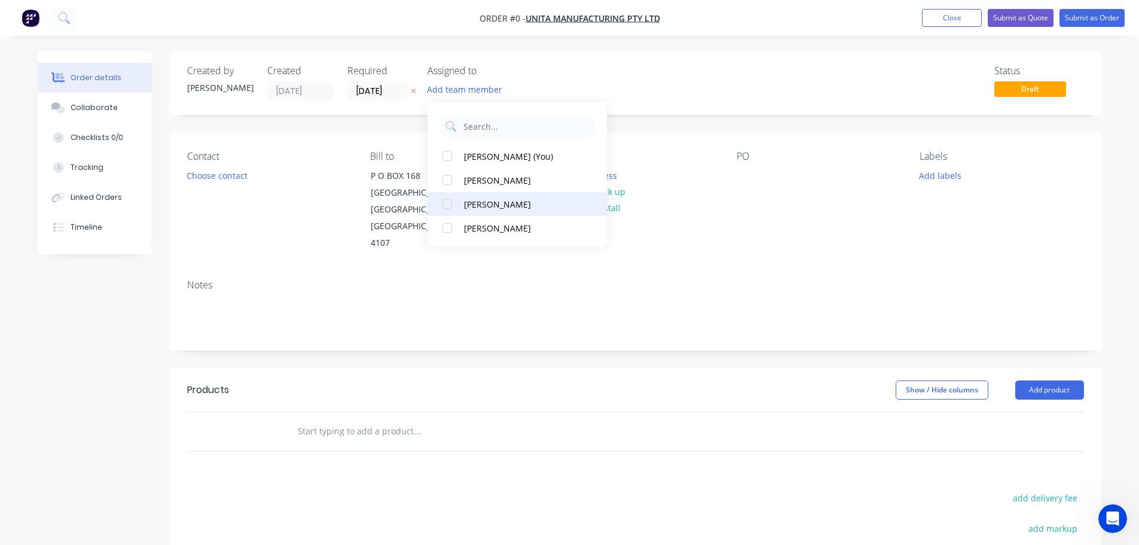
click at [491, 201] on div "[PERSON_NAME]" at bounding box center [524, 204] width 120 height 13
click at [239, 184] on div "Order details Collaborate Checklists 0/0 Tracking Linked Orders Timeline Order …" at bounding box center [570, 403] width 1088 height 705
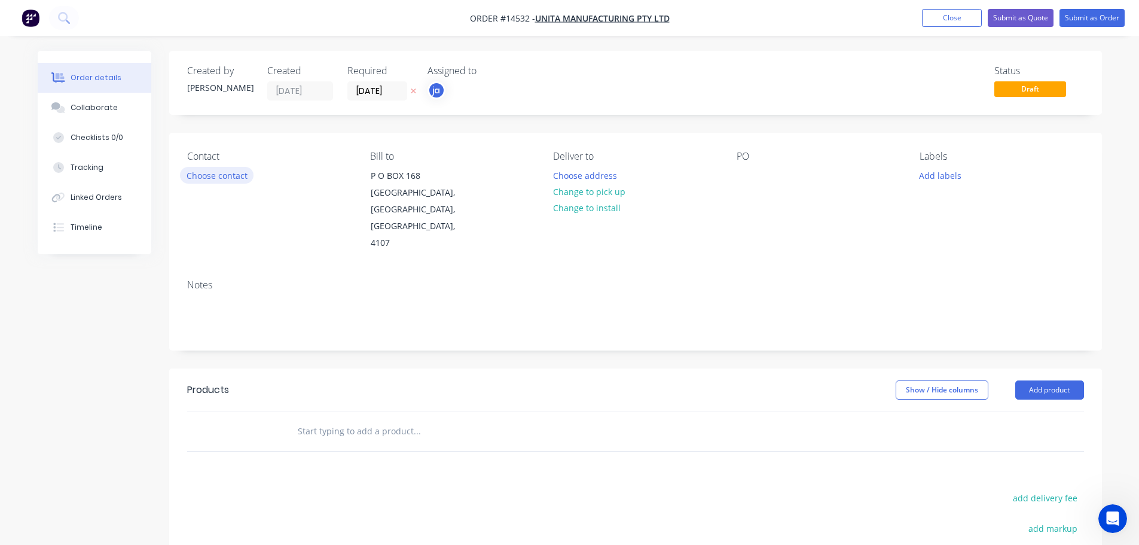
click at [236, 181] on button "Choose contact" at bounding box center [217, 175] width 74 height 16
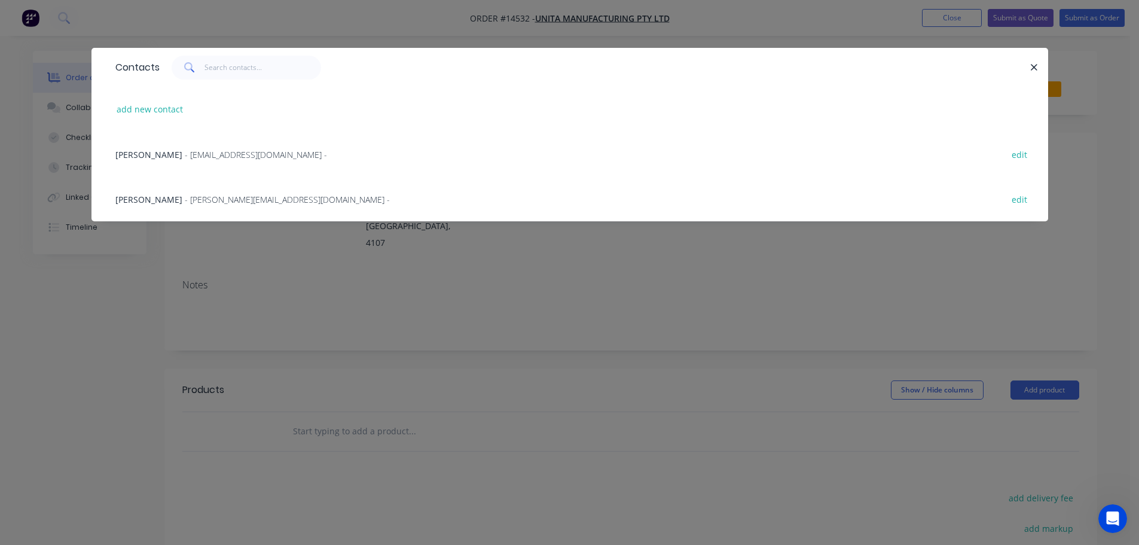
click at [205, 157] on span "- [EMAIL_ADDRESS][DOMAIN_NAME] -" at bounding box center [256, 154] width 142 height 11
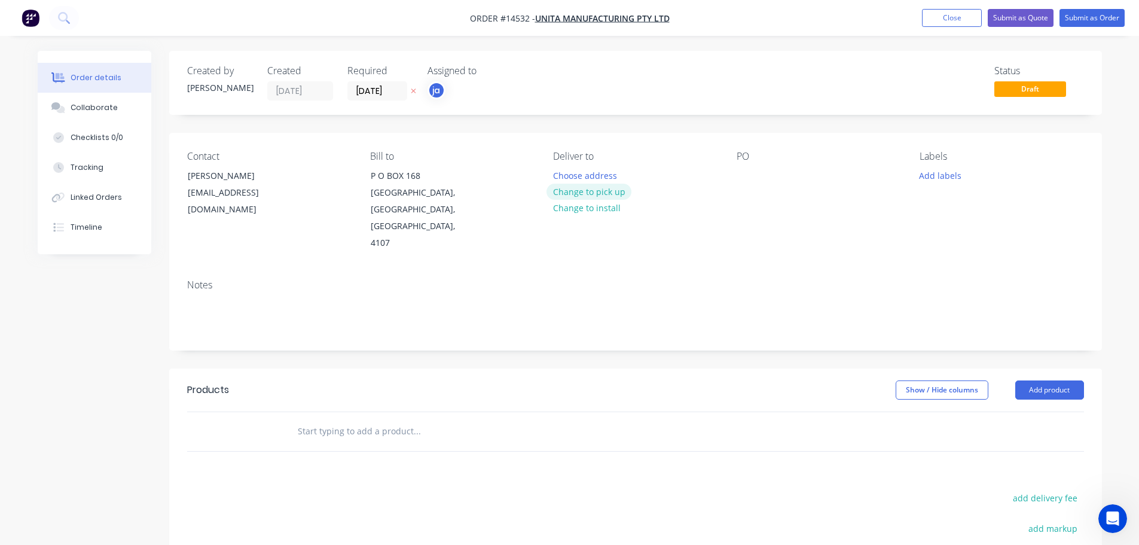
click at [581, 188] on button "Change to pick up" at bounding box center [588, 192] width 85 height 16
click at [943, 174] on button "Add labels" at bounding box center [940, 175] width 55 height 16
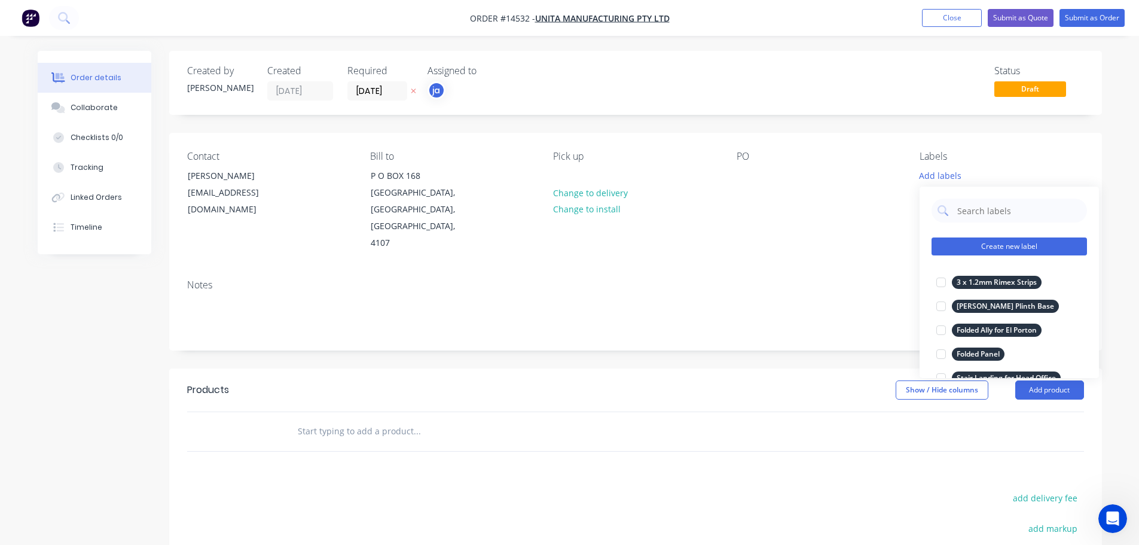
click at [1013, 246] on button "Create new label" at bounding box center [1008, 246] width 155 height 18
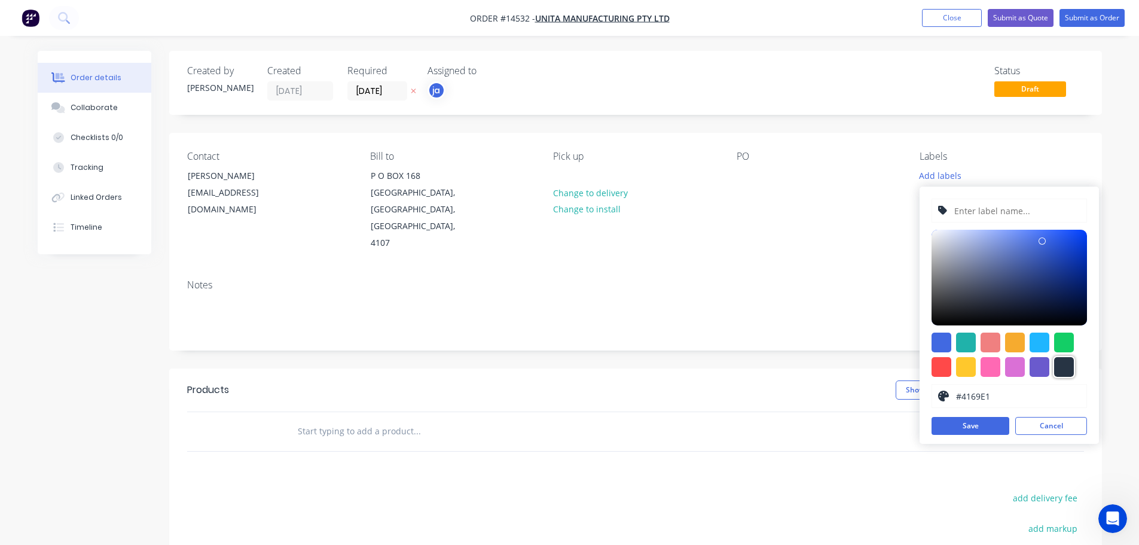
click at [1068, 365] on div at bounding box center [1064, 367] width 20 height 20
type input "#273444"
click at [978, 222] on div "#273444 hex #273444 Save Cancel" at bounding box center [1008, 315] width 179 height 257
click at [976, 218] on input "text" at bounding box center [1016, 210] width 127 height 23
paste input "6 x Steel Brackets"
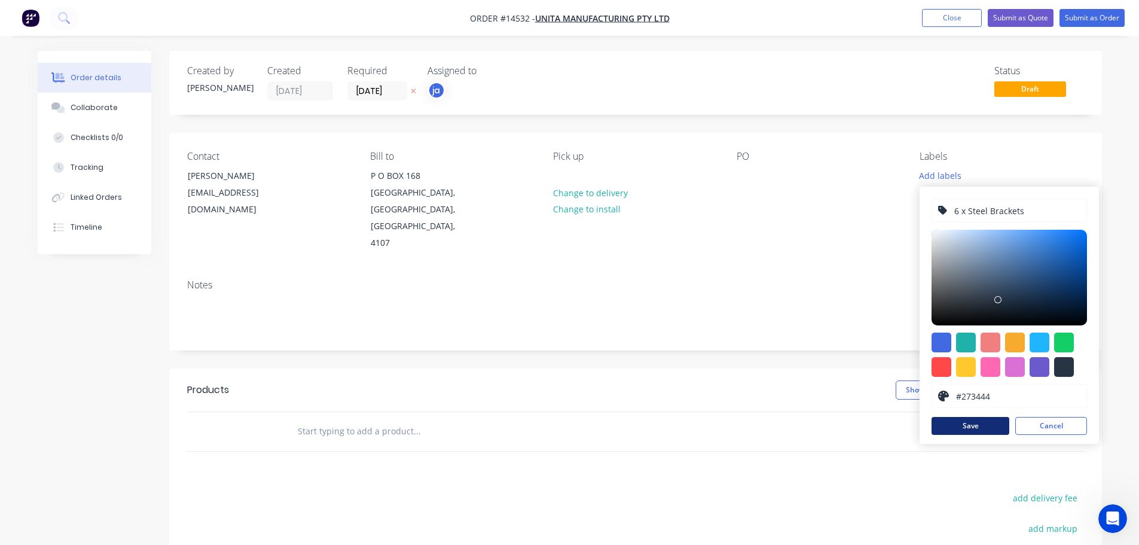
type input "6 x Steel Brackets"
click at [990, 431] on button "Save" at bounding box center [970, 426] width 78 height 18
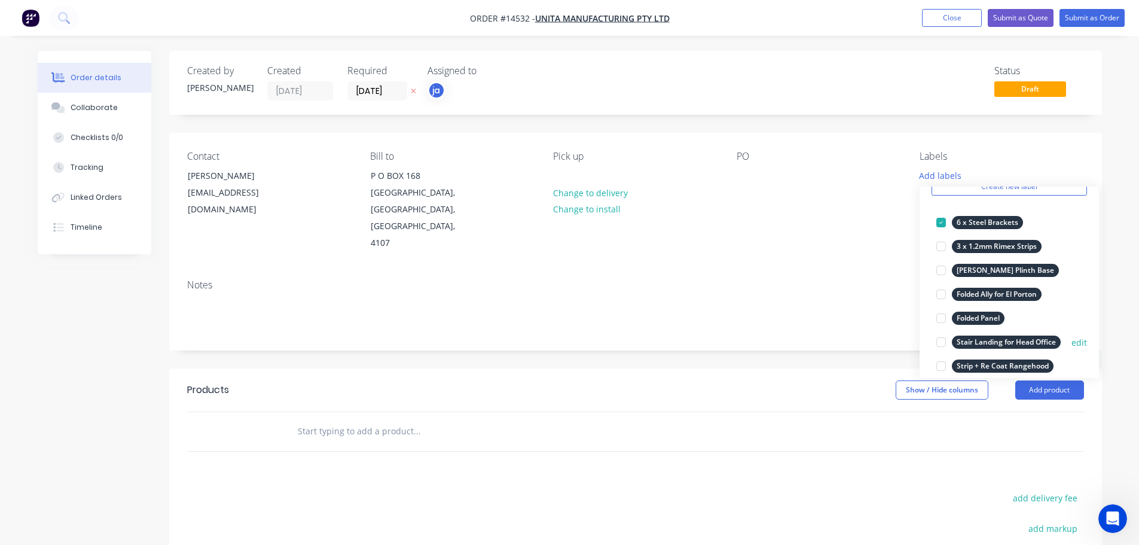
scroll to position [179, 0]
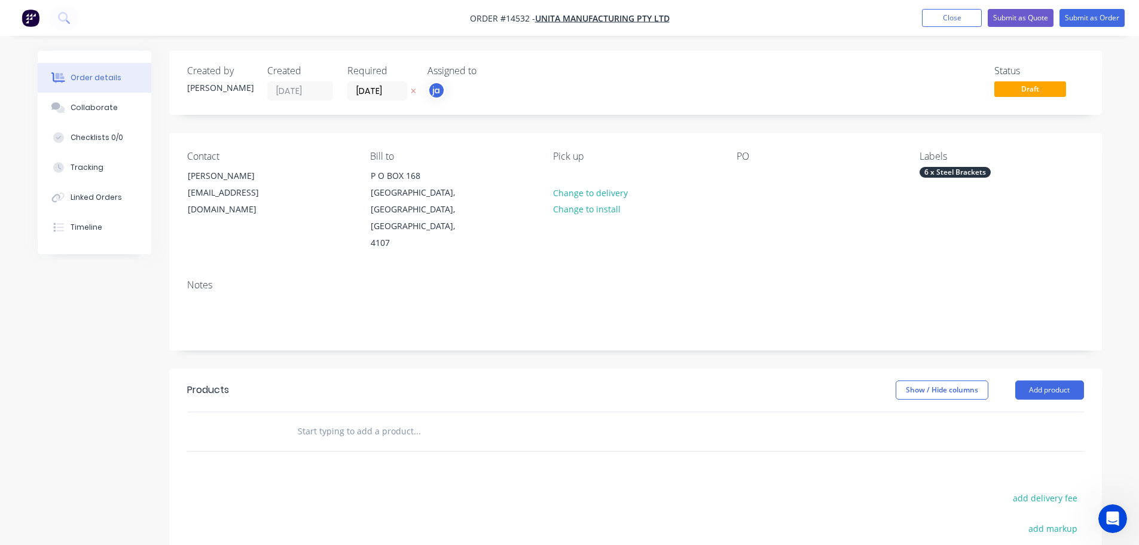
click at [435, 419] on input "text" at bounding box center [416, 431] width 239 height 24
click at [400, 419] on input "text" at bounding box center [416, 431] width 239 height 24
paste input "6 x Steel Brackets"
type input "6 x Steel Brackets"
click at [448, 457] on button "Add 6 x Steel Brackets to order" at bounding box center [481, 476] width 359 height 38
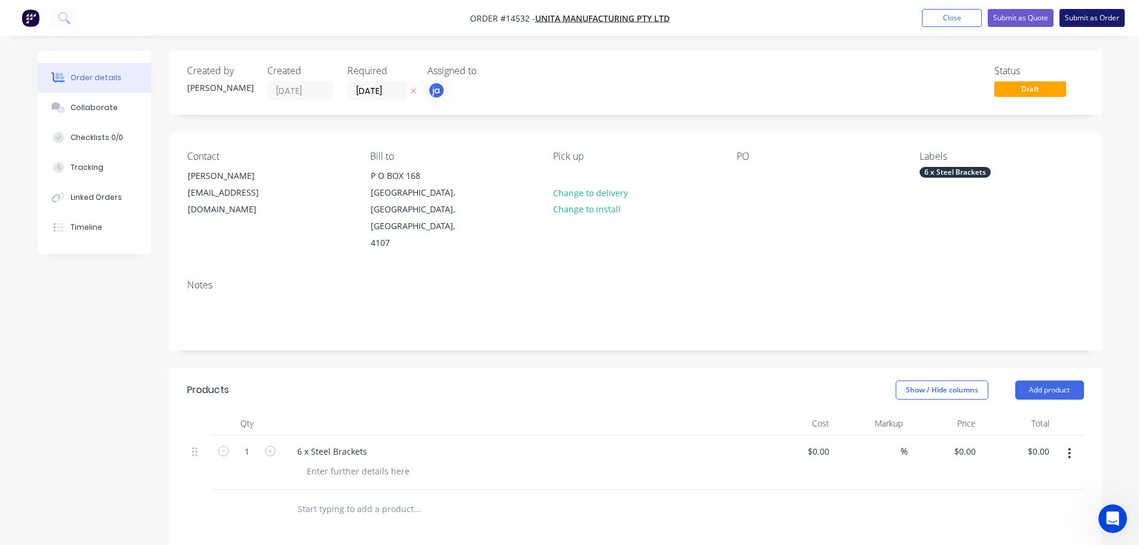
click at [1098, 14] on button "Submit as Order" at bounding box center [1091, 18] width 65 height 18
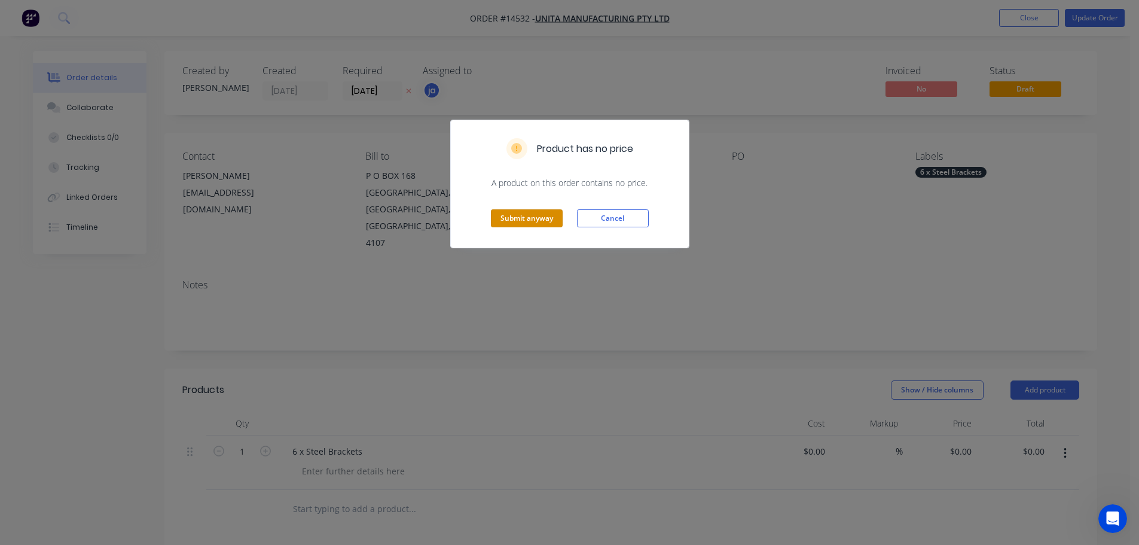
drag, startPoint x: 530, startPoint y: 218, endPoint x: 604, endPoint y: 161, distance: 93.8
click at [528, 220] on button "Submit anyway" at bounding box center [527, 218] width 72 height 18
